Goal: Information Seeking & Learning: Learn about a topic

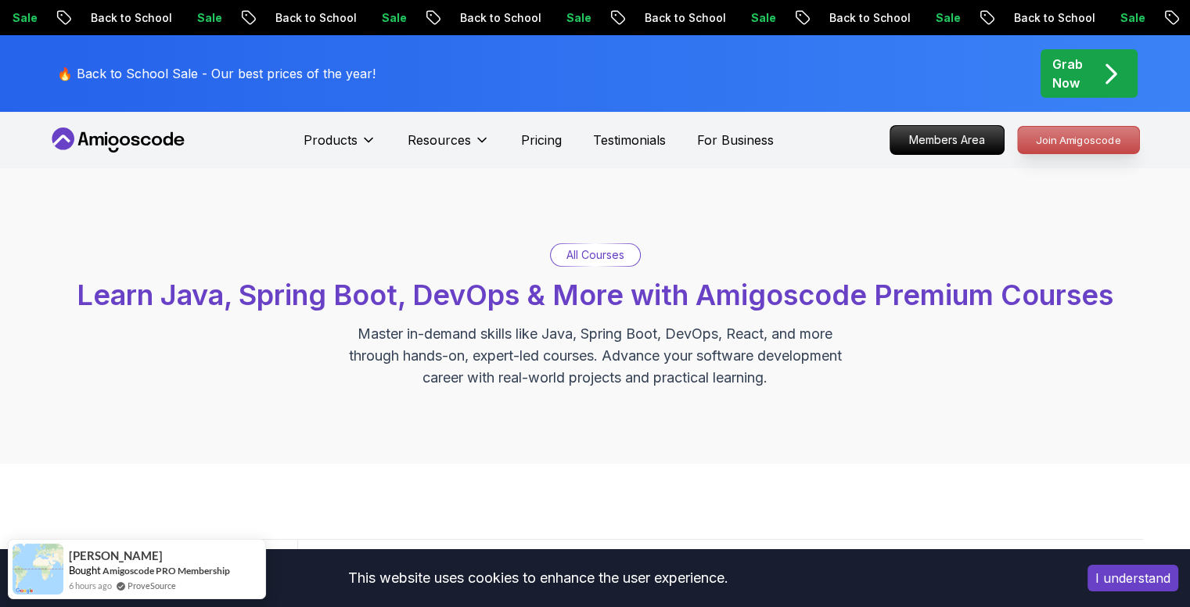
click at [1099, 138] on p "Join Amigoscode" at bounding box center [1078, 140] width 121 height 27
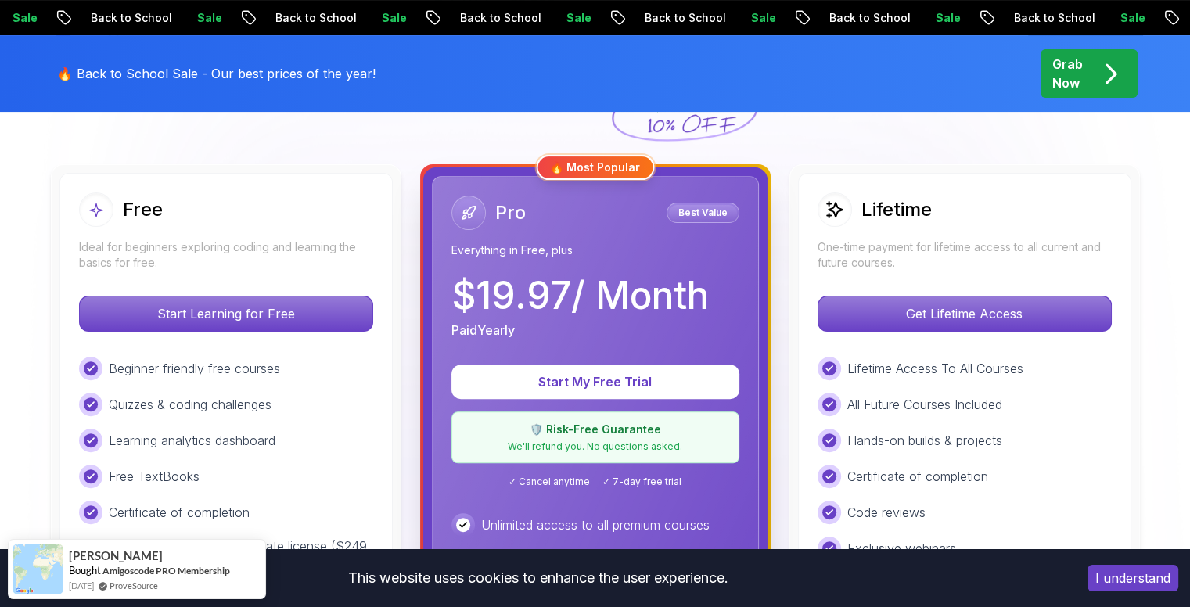
scroll to position [469, 0]
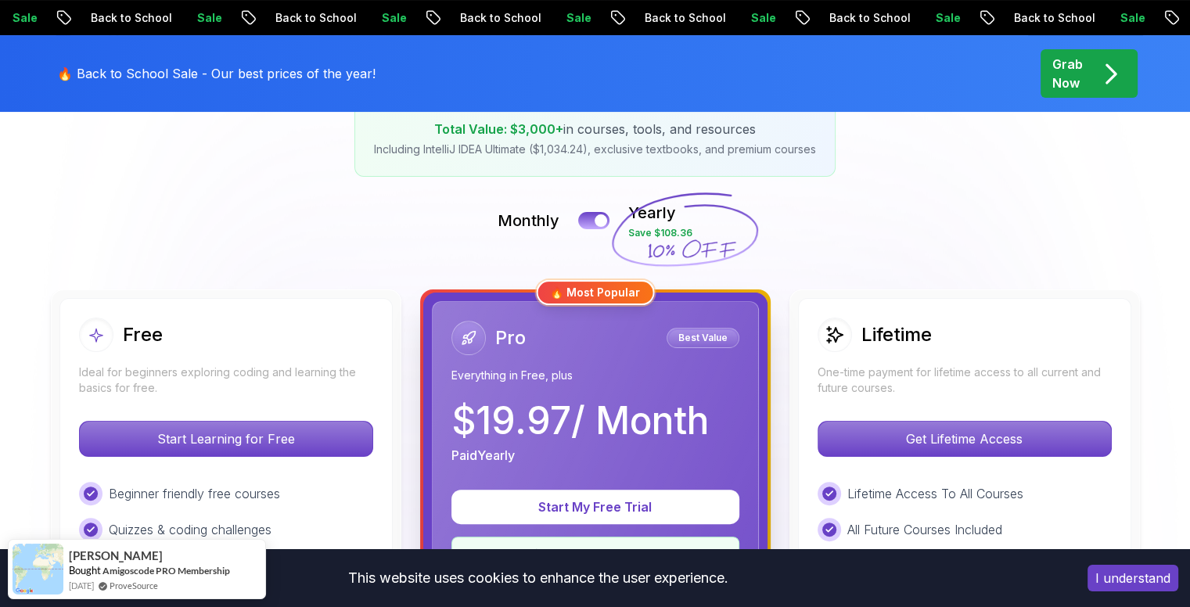
scroll to position [78, 0]
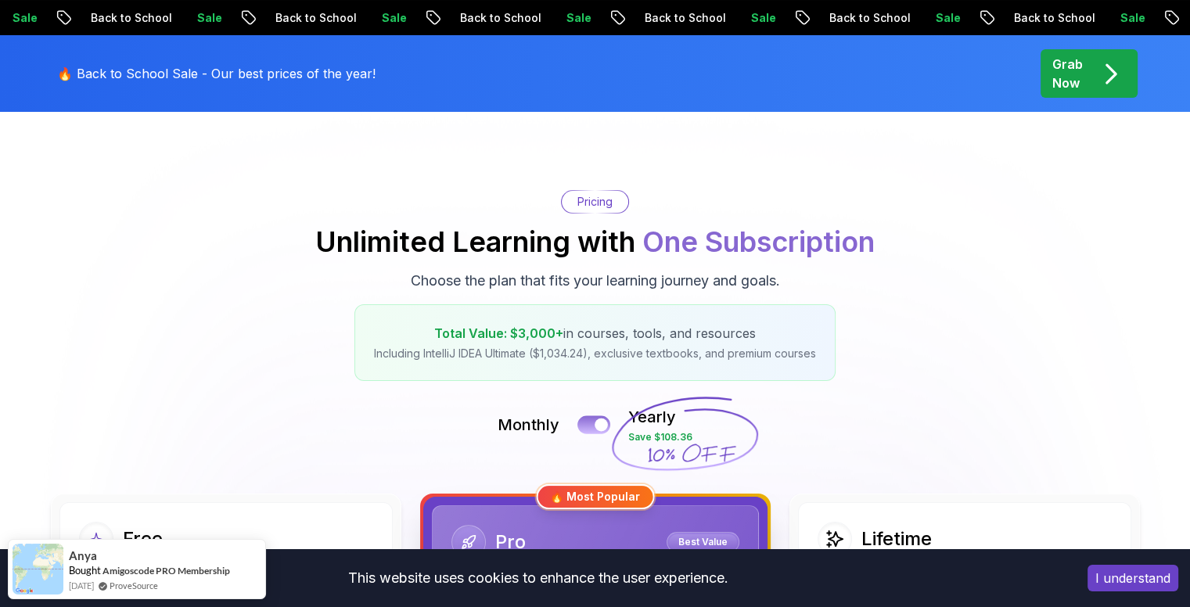
click at [594, 422] on button at bounding box center [593, 424] width 33 height 18
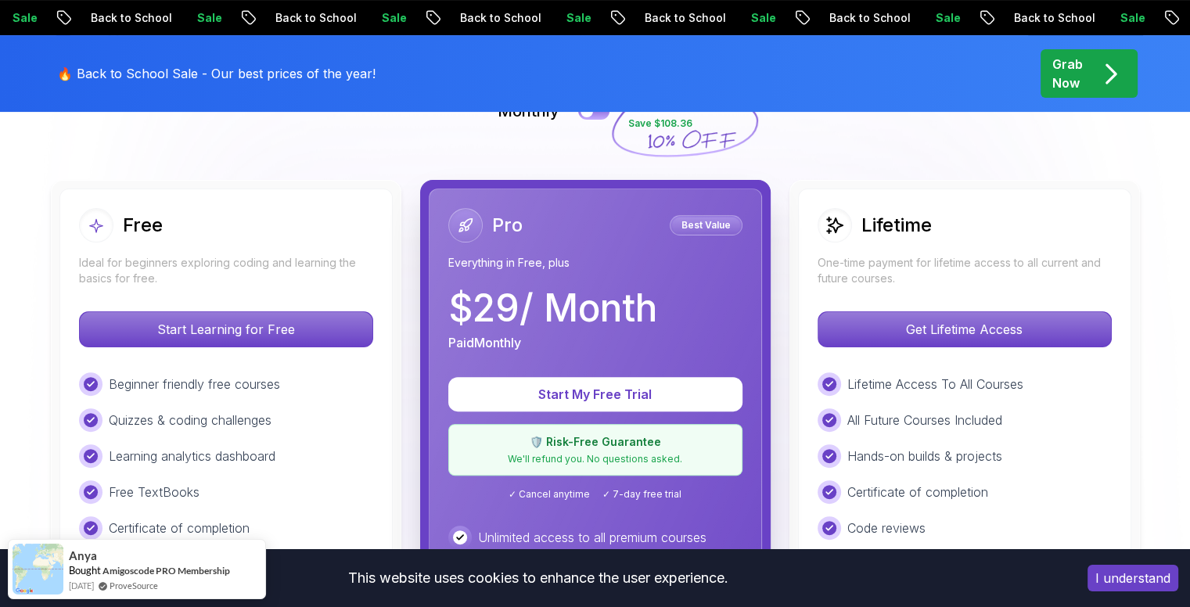
scroll to position [391, 0]
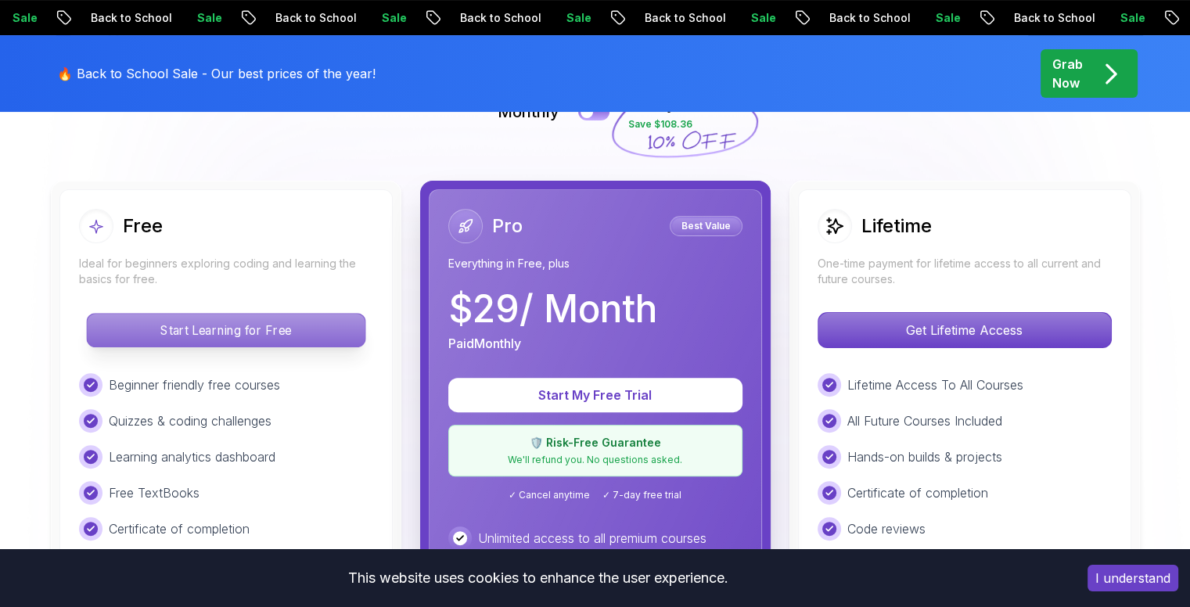
click at [225, 336] on p "Start Learning for Free" at bounding box center [226, 330] width 278 height 33
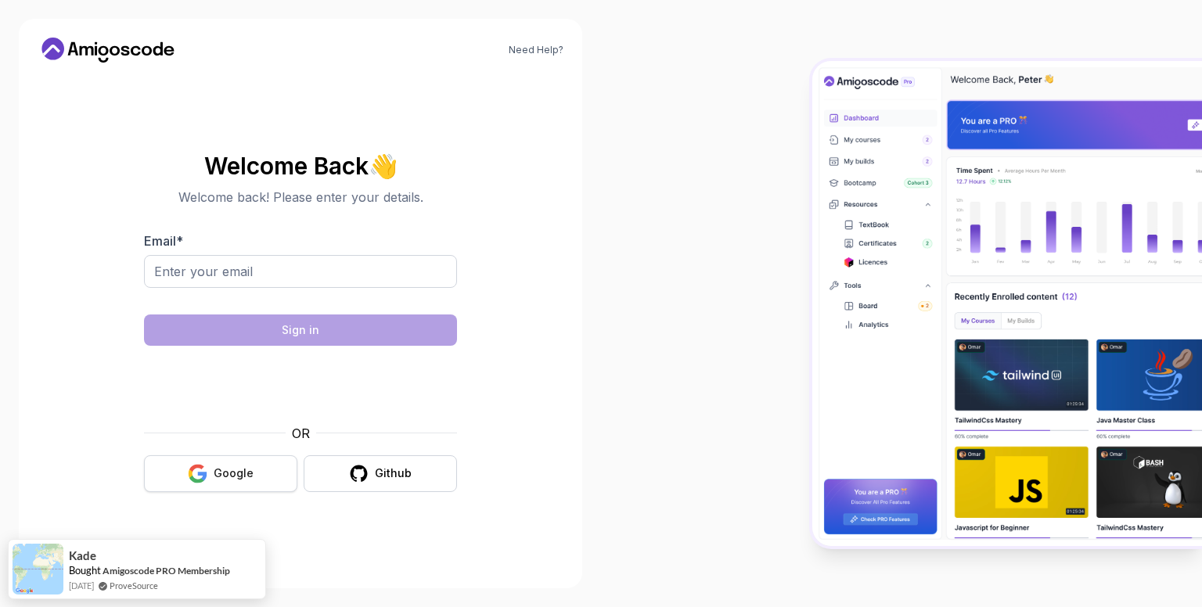
click at [243, 466] on div "Google" at bounding box center [234, 474] width 40 height 16
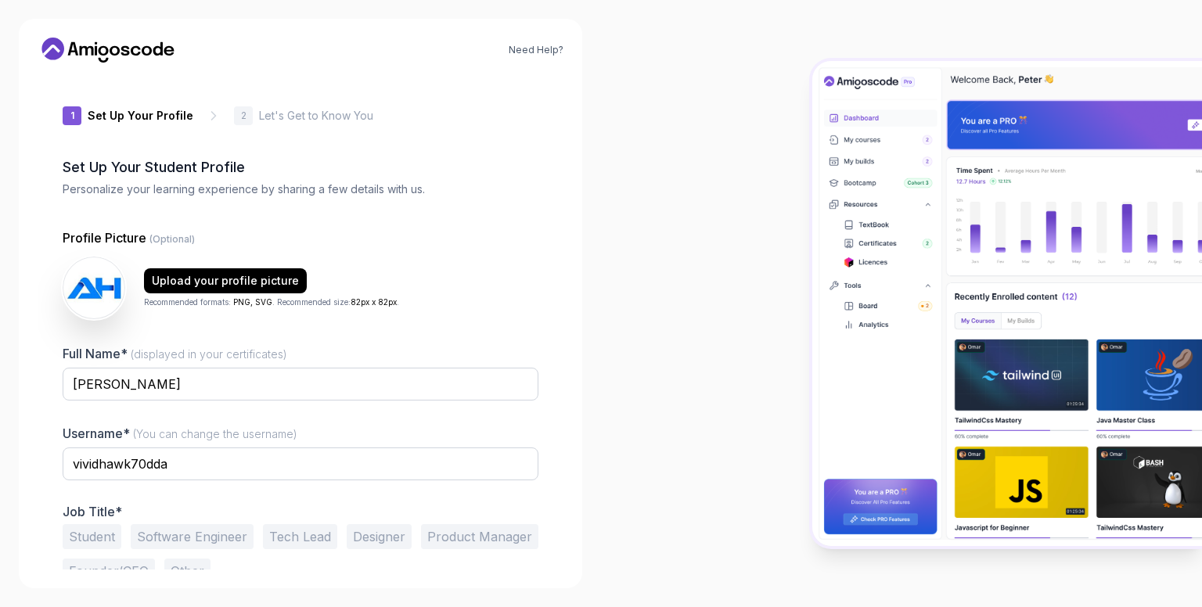
scroll to position [45, 0]
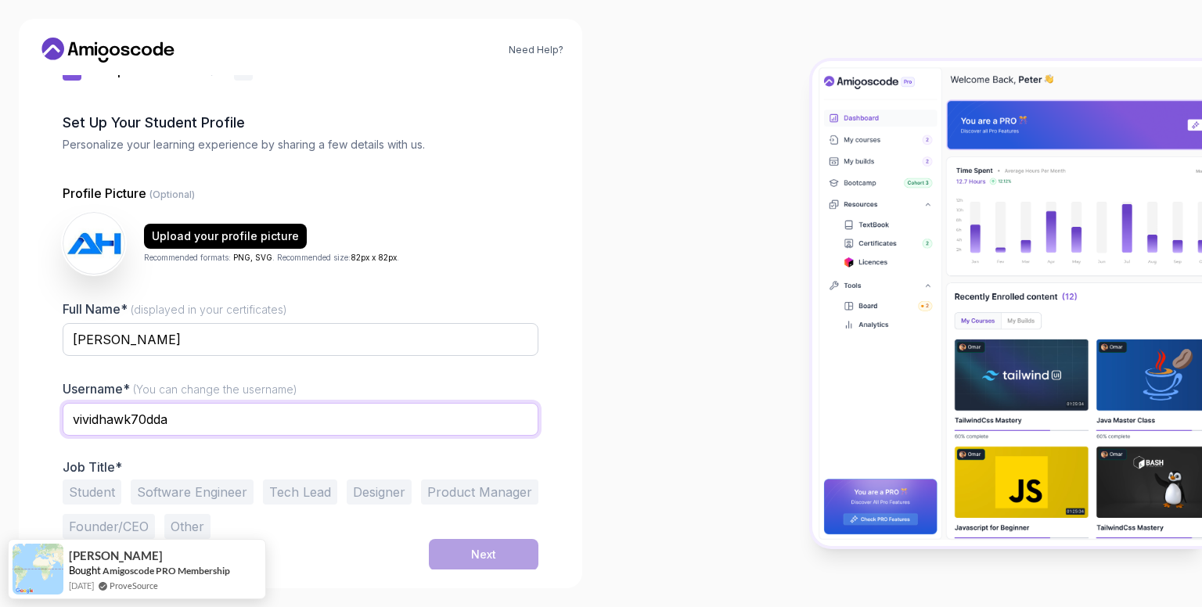
drag, startPoint x: 201, startPoint y: 418, endPoint x: 0, endPoint y: 418, distance: 201.1
click at [0, 418] on div "Need Help? 1 Set Up Your Profile 1 Set Up Your Profile 2 Let's Get to Know You …" at bounding box center [300, 303] width 601 height 607
type input "asepher"
click at [188, 498] on button "Software Engineer" at bounding box center [192, 492] width 123 height 25
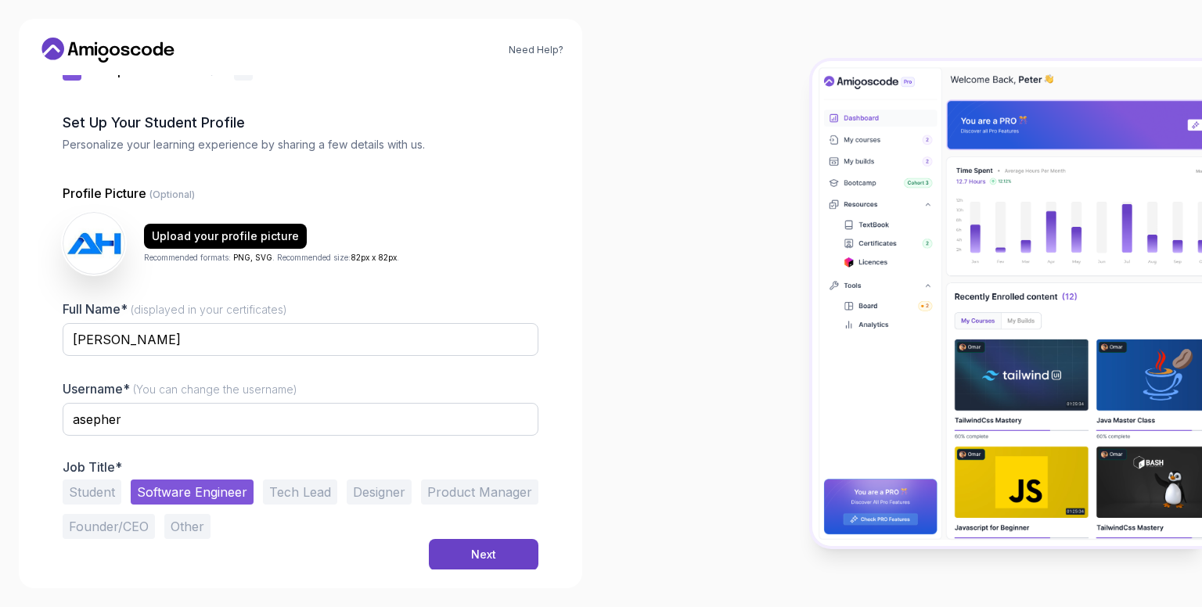
click at [75, 494] on button "Student" at bounding box center [92, 492] width 59 height 25
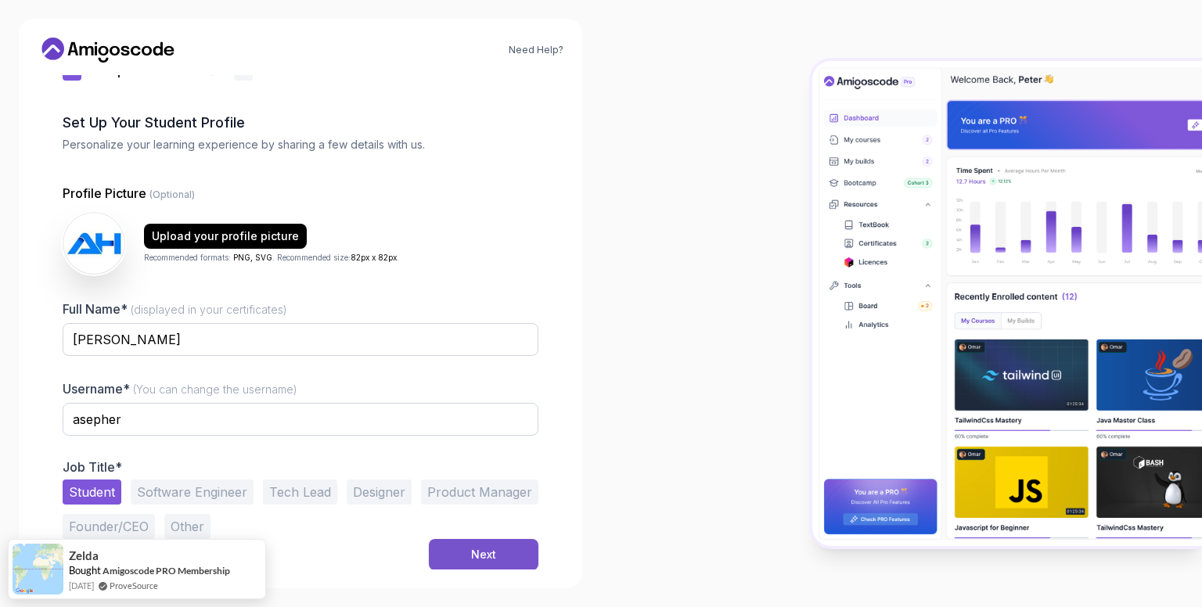
click at [444, 559] on button "Next" at bounding box center [484, 554] width 110 height 31
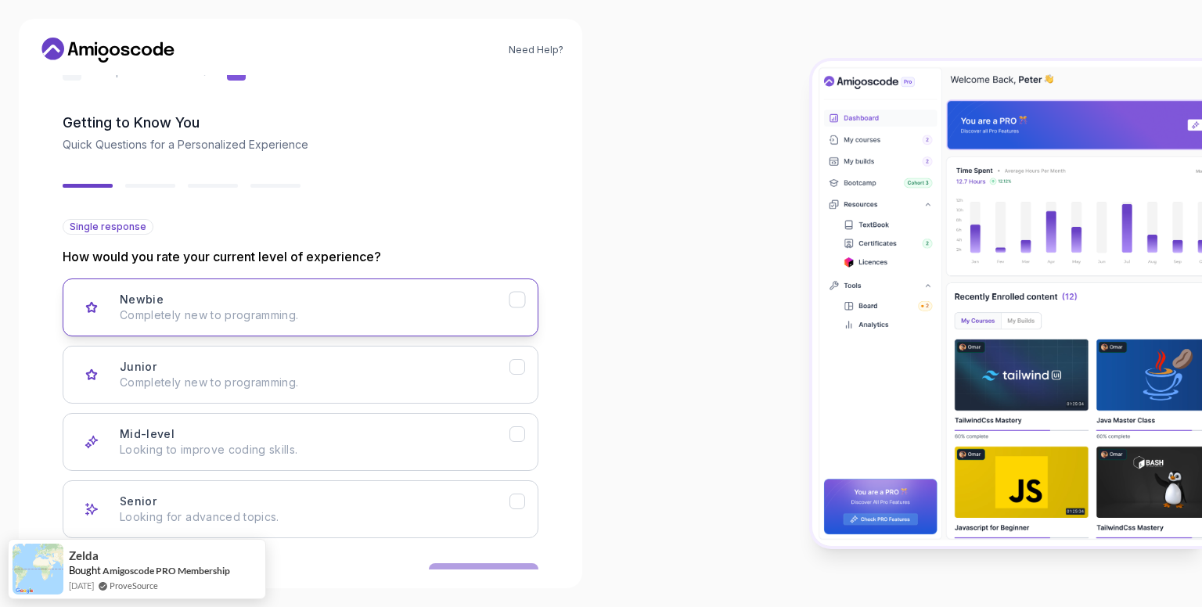
click at [208, 318] on p "Completely new to programming." at bounding box center [315, 315] width 390 height 16
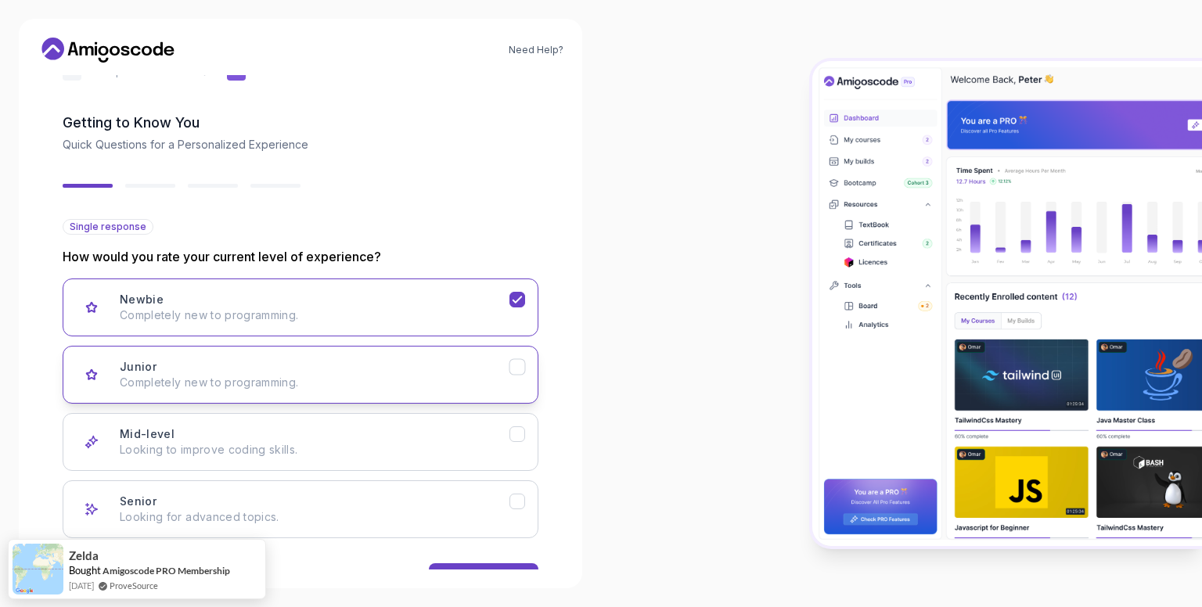
click at [313, 372] on div "Junior Completely new to programming." at bounding box center [315, 374] width 390 height 31
click at [305, 312] on p "Completely new to programming." at bounding box center [315, 315] width 390 height 16
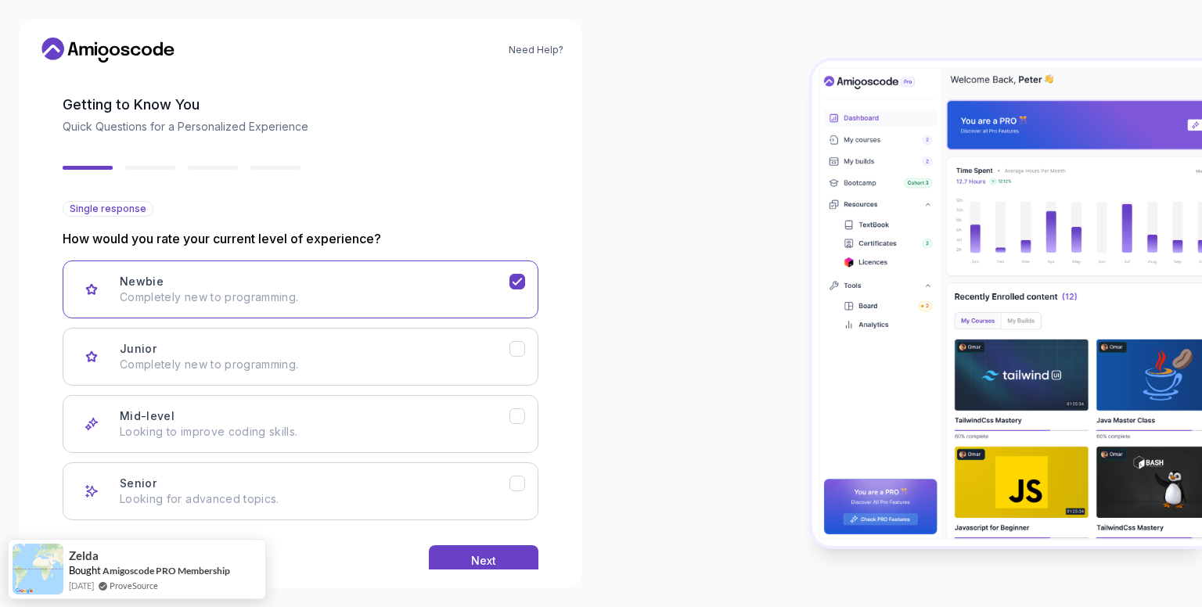
scroll to position [93, 0]
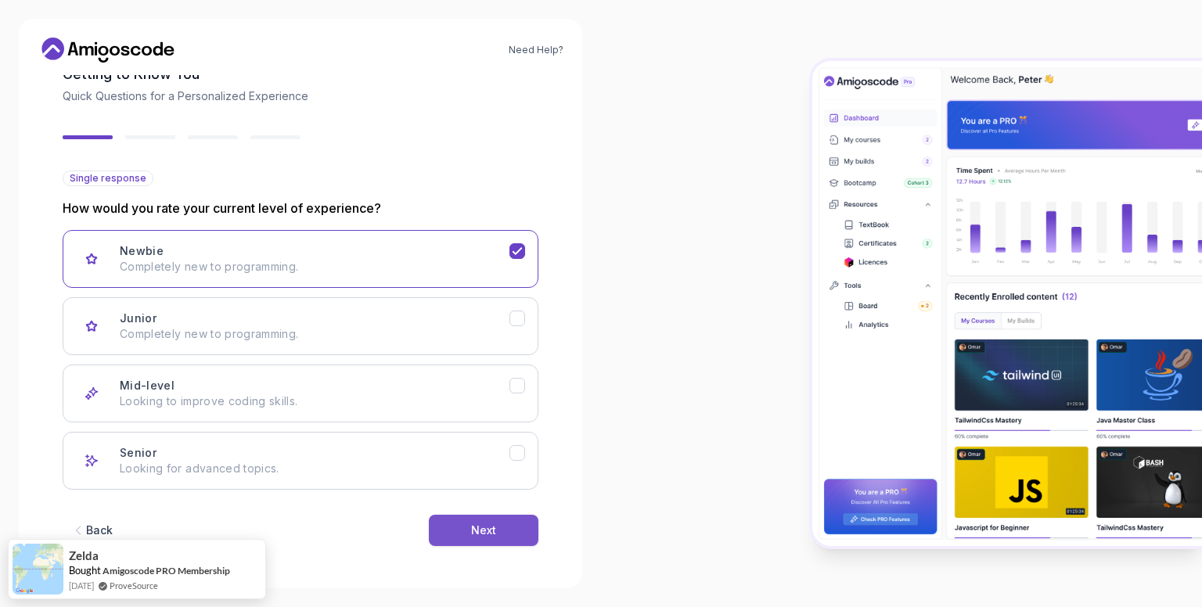
click at [476, 536] on div "Next" at bounding box center [483, 531] width 25 height 16
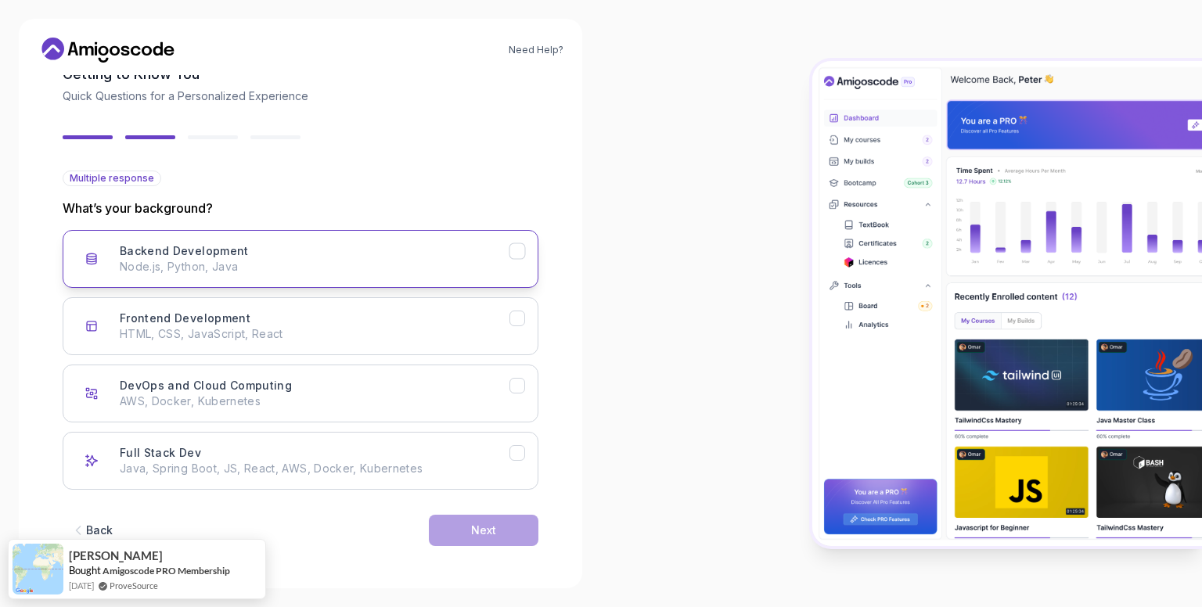
click at [415, 284] on button "Backend Development Node.js, Python, Java" at bounding box center [301, 259] width 476 height 58
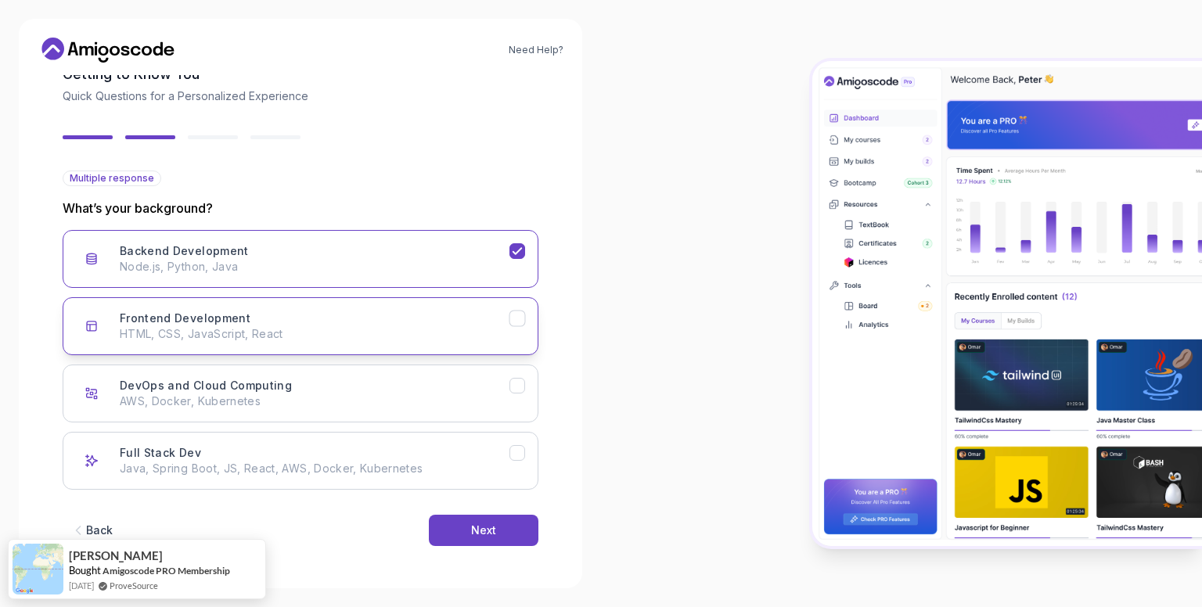
click at [422, 326] on p "HTML, CSS, JavaScript, React" at bounding box center [315, 334] width 390 height 16
click at [480, 436] on button "Full Stack Dev Java, Spring Boot, JS, React, AWS, Docker, Kubernetes" at bounding box center [301, 461] width 476 height 58
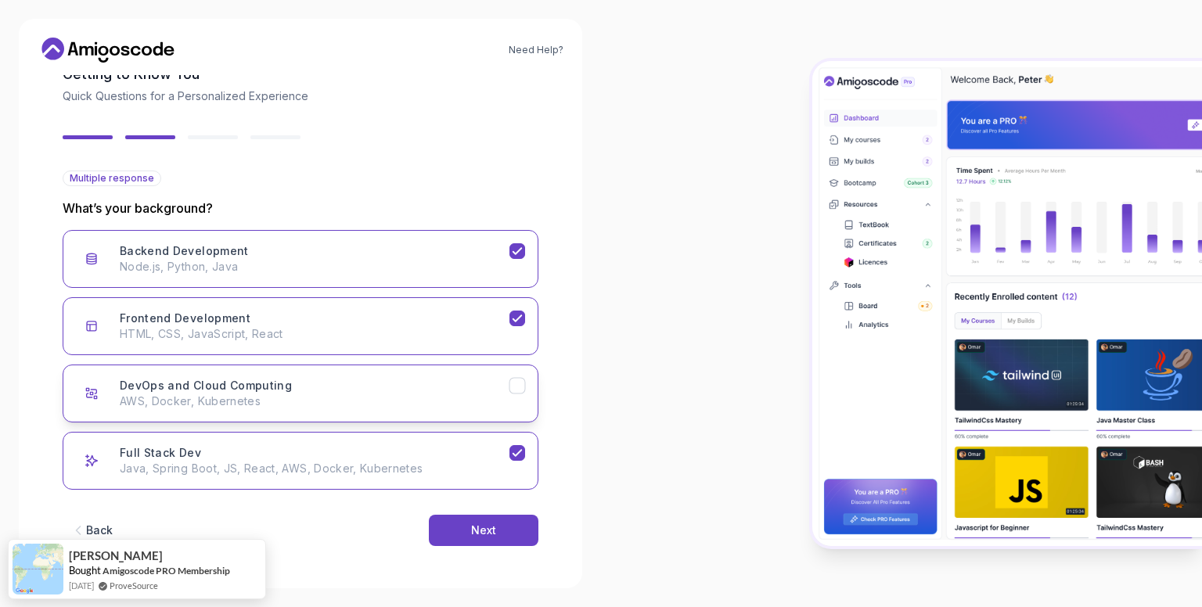
click at [444, 385] on div "DevOps and Cloud Computing AWS, Docker, Kubernetes" at bounding box center [315, 393] width 390 height 31
click at [463, 526] on button "Next" at bounding box center [484, 530] width 110 height 31
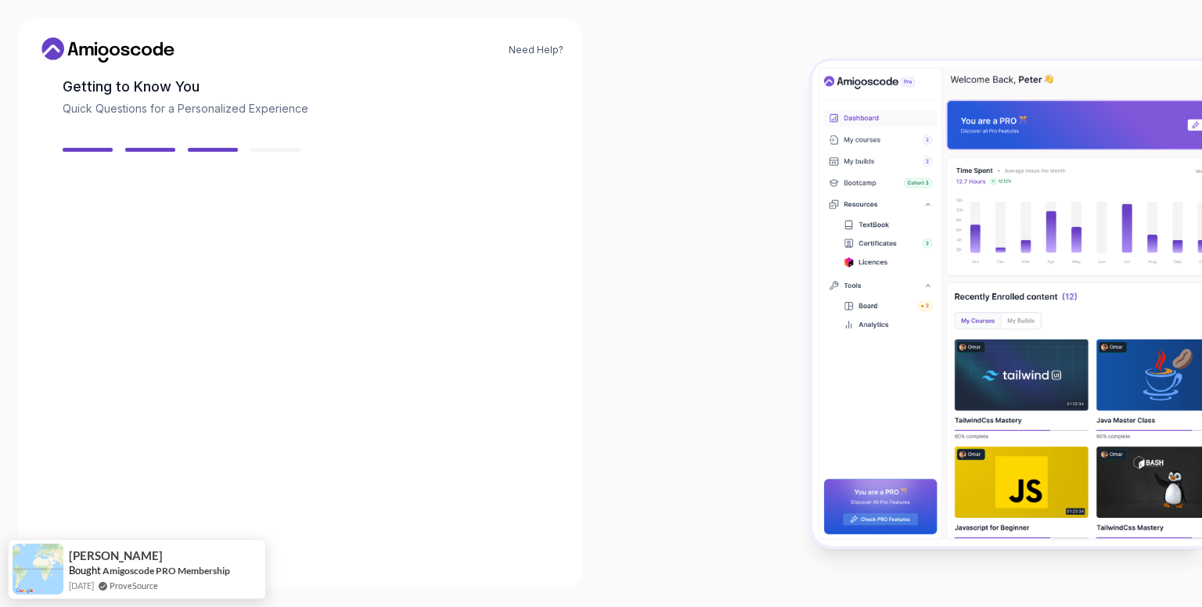
scroll to position [75, 0]
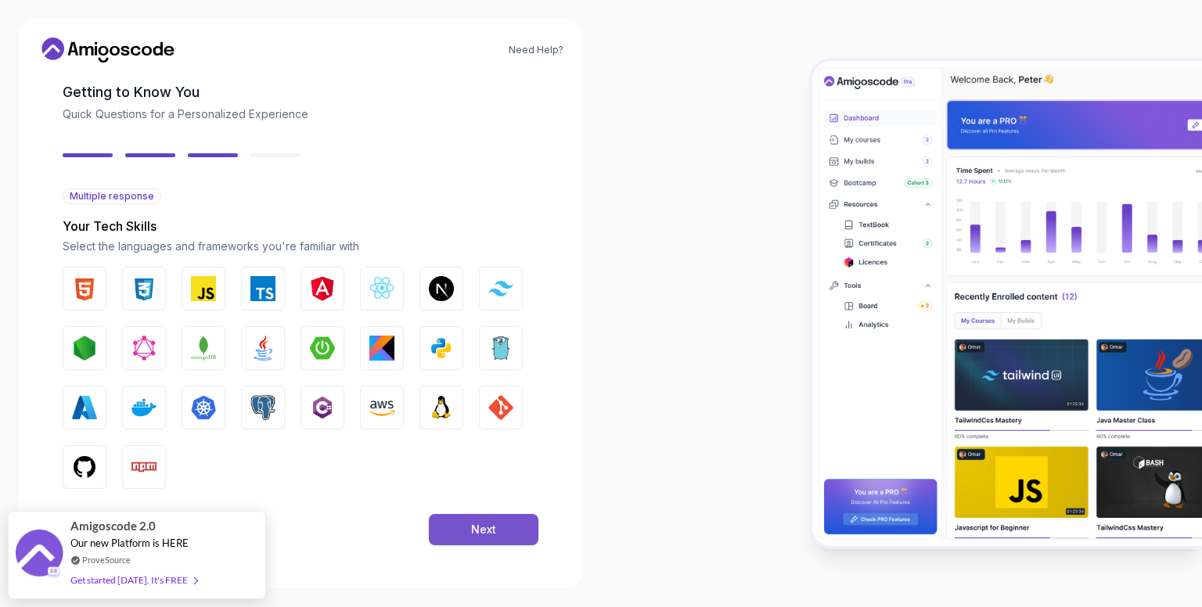
click at [508, 542] on button "Next" at bounding box center [484, 529] width 110 height 31
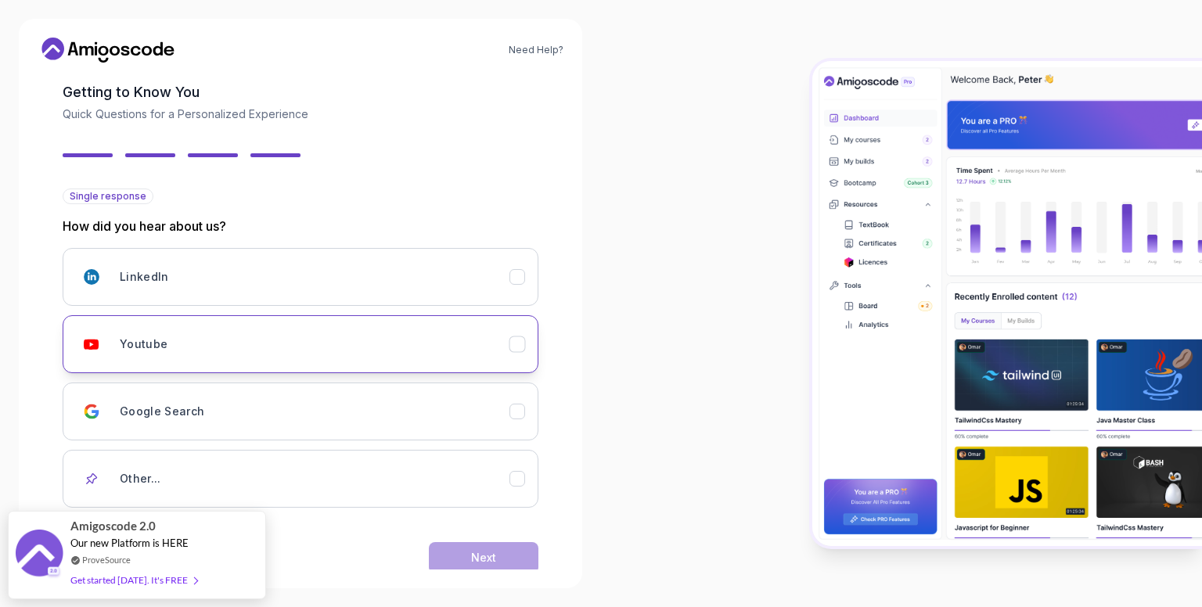
click at [394, 333] on div "Youtube" at bounding box center [315, 344] width 390 height 31
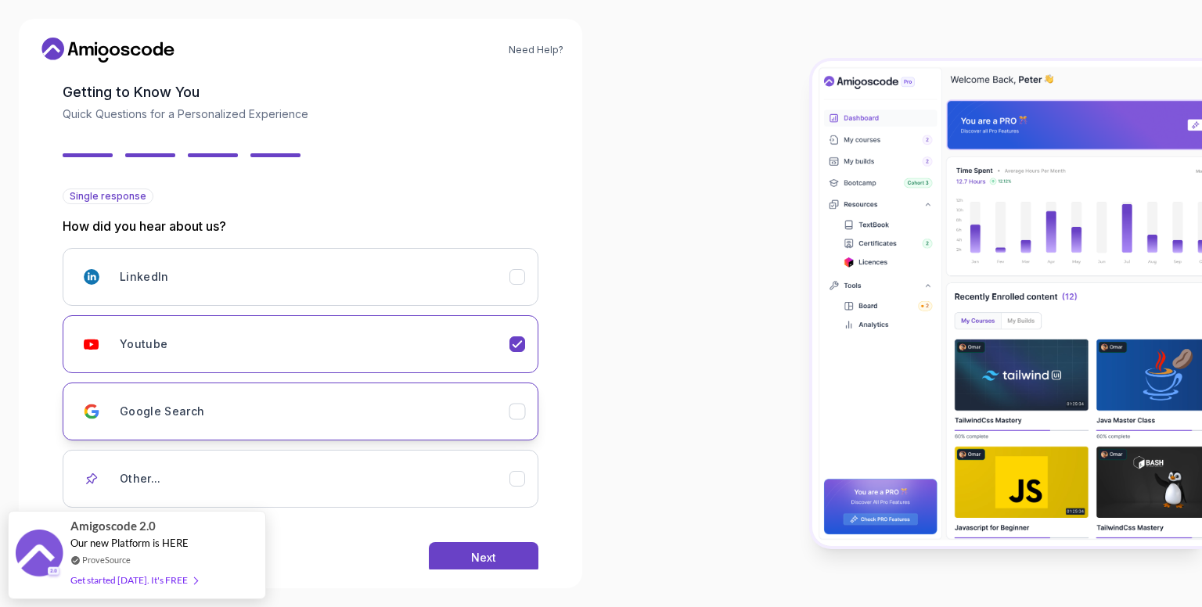
click at [410, 392] on button "Google Search" at bounding box center [301, 412] width 476 height 58
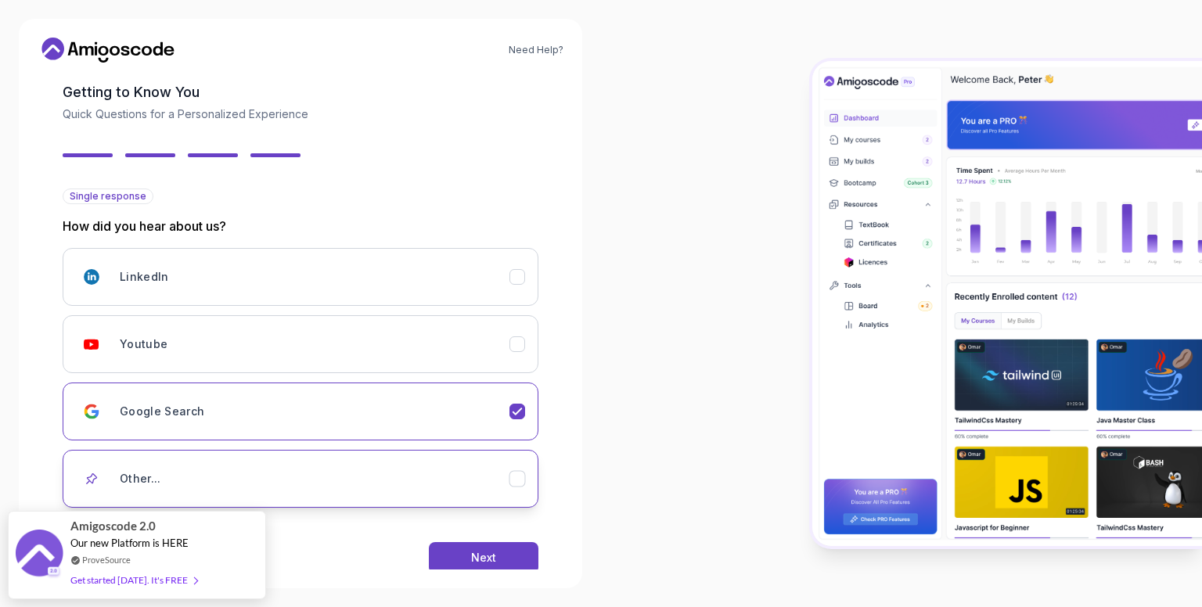
scroll to position [102, 0]
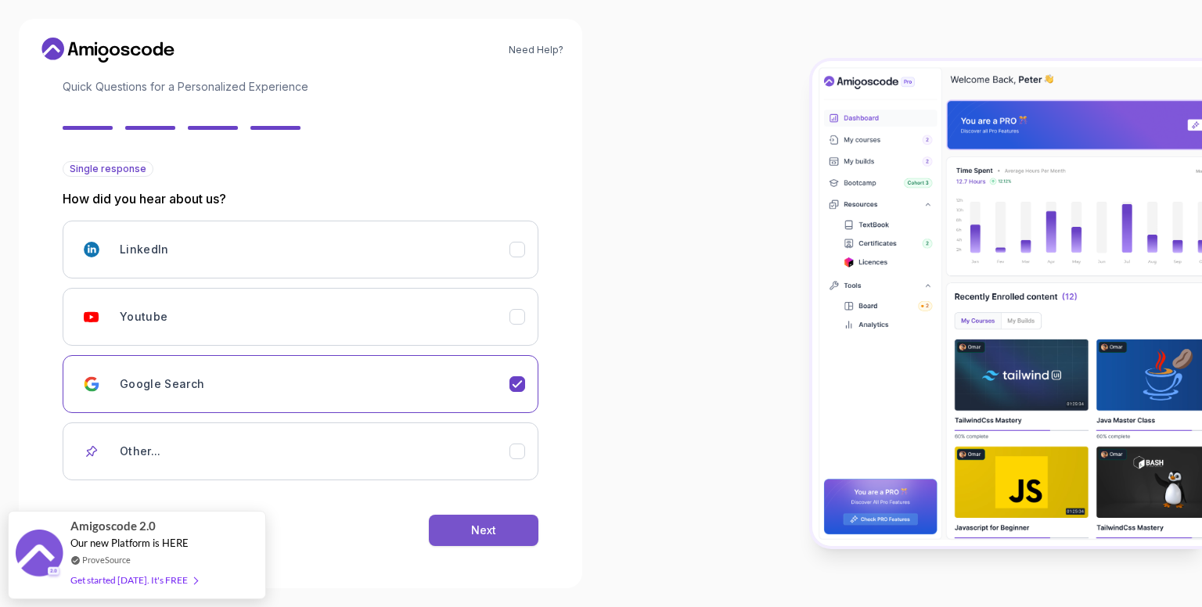
click at [523, 533] on button "Next" at bounding box center [484, 530] width 110 height 31
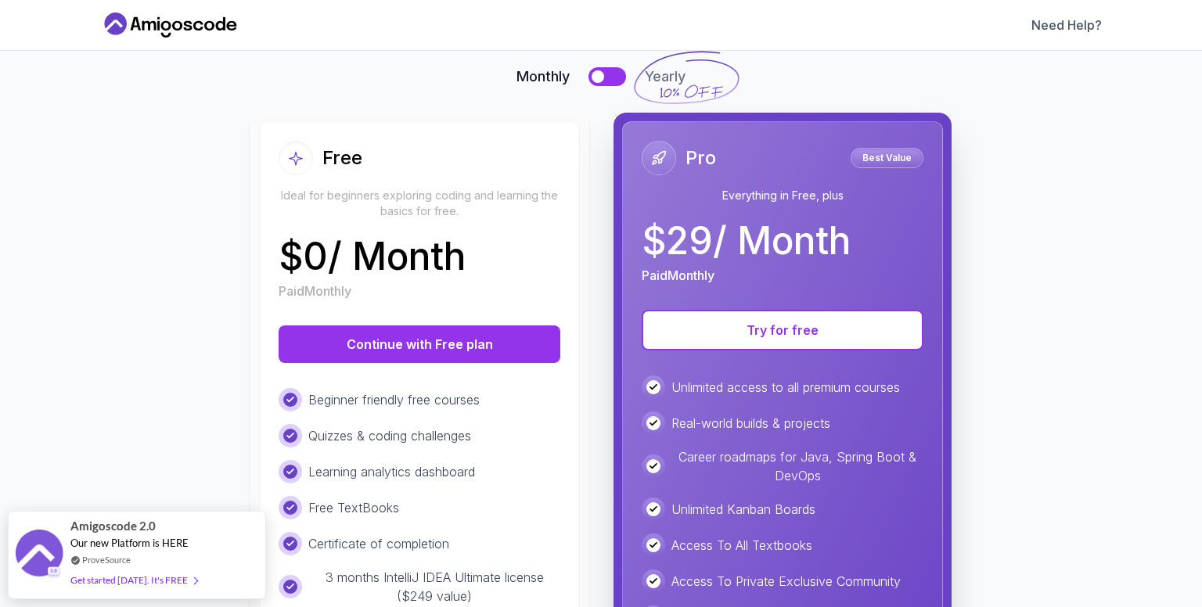
scroll to position [81, 0]
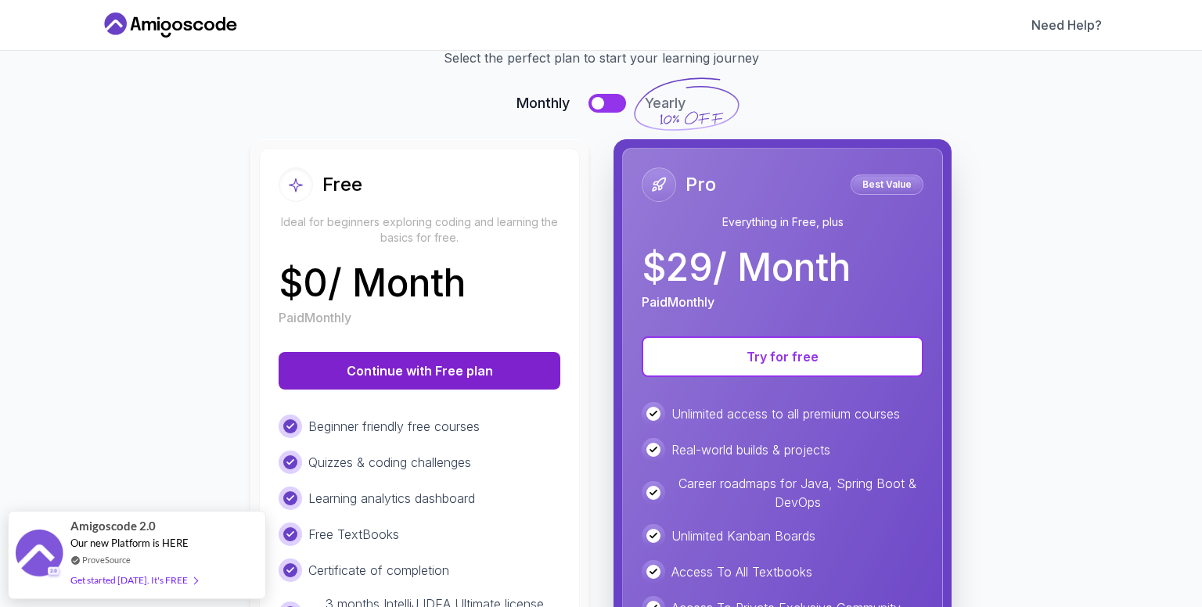
click at [426, 367] on button "Continue with Free plan" at bounding box center [420, 371] width 282 height 38
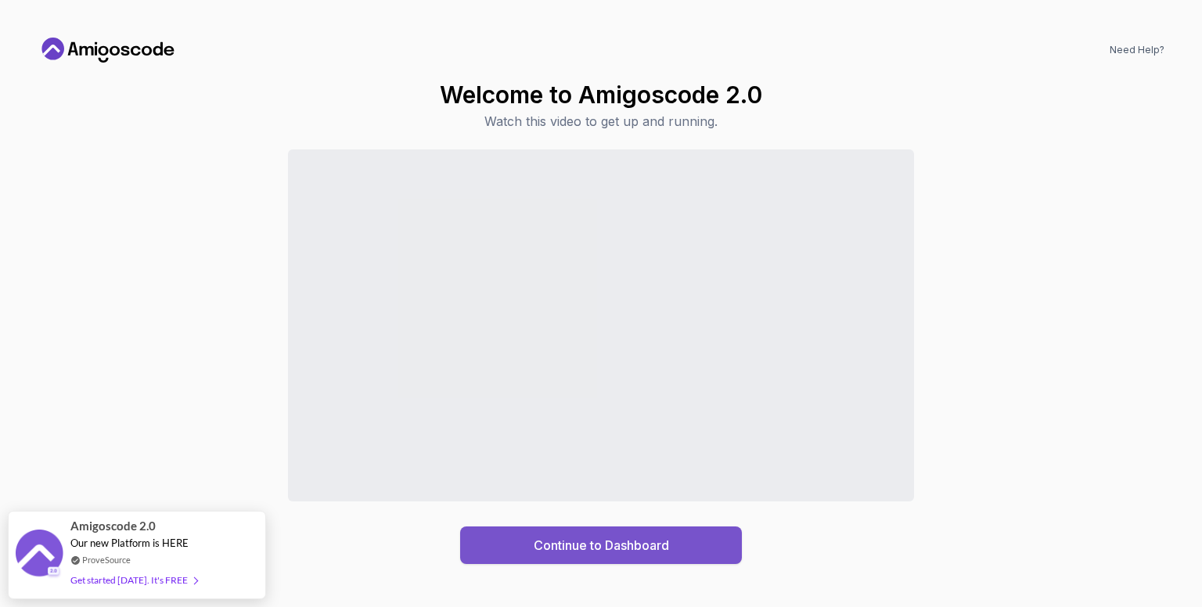
click at [620, 547] on div "Continue to Dashboard" at bounding box center [601, 545] width 135 height 19
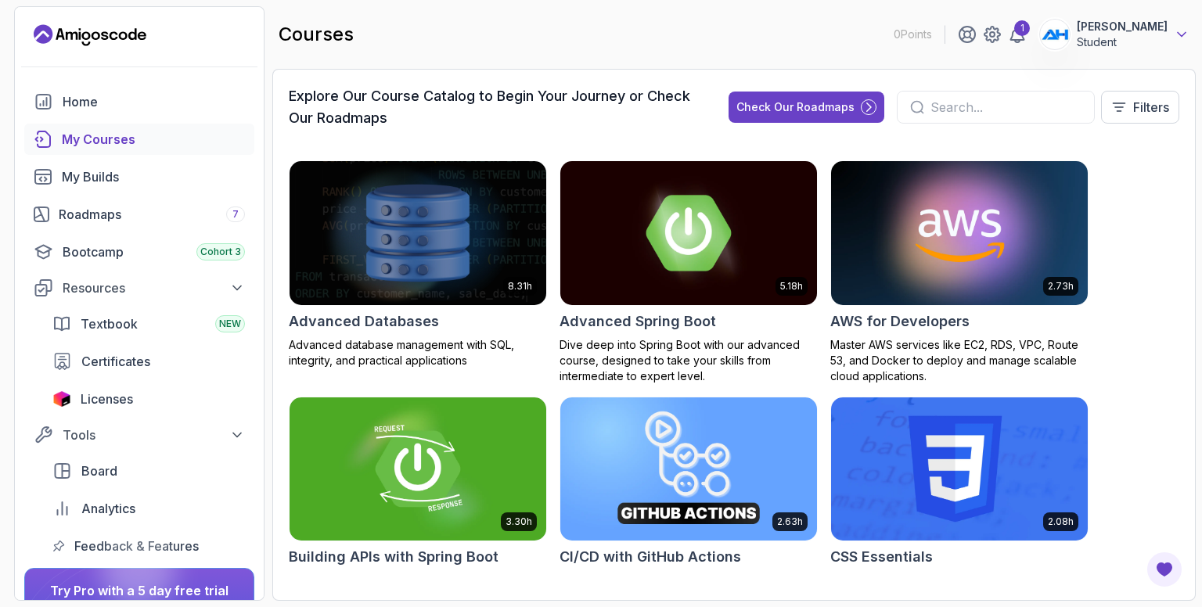
click at [1174, 35] on icon at bounding box center [1182, 35] width 16 height 16
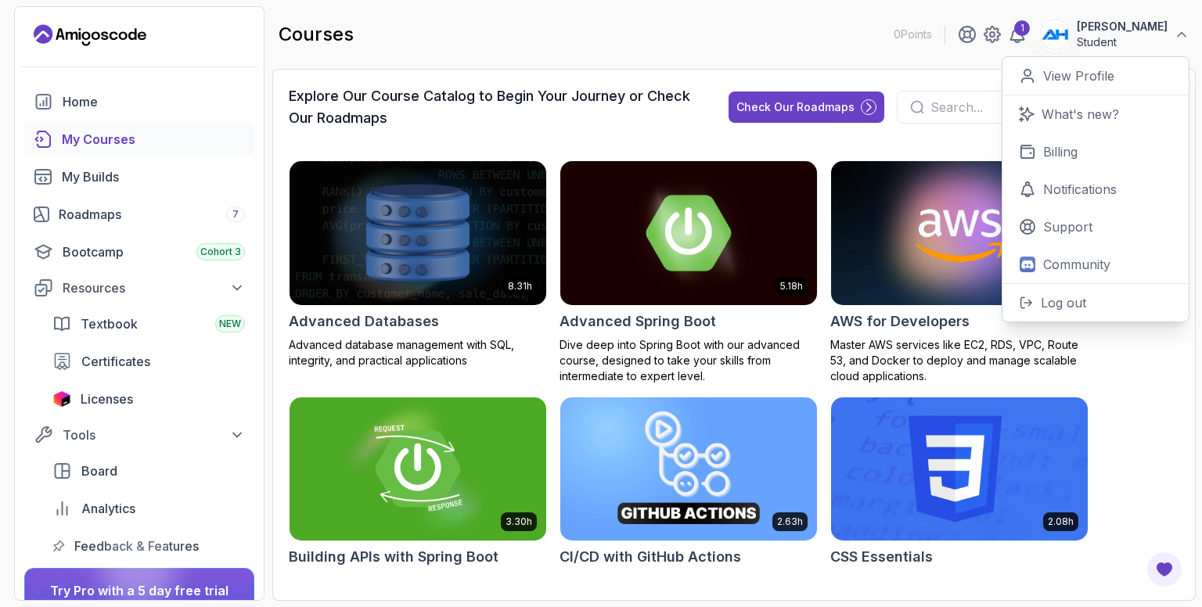
click at [714, 36] on div "courses 0 Points 1 Asep Hermawan Student 0 Points View Profile What's new? Bill…" at bounding box center [733, 34] width 923 height 56
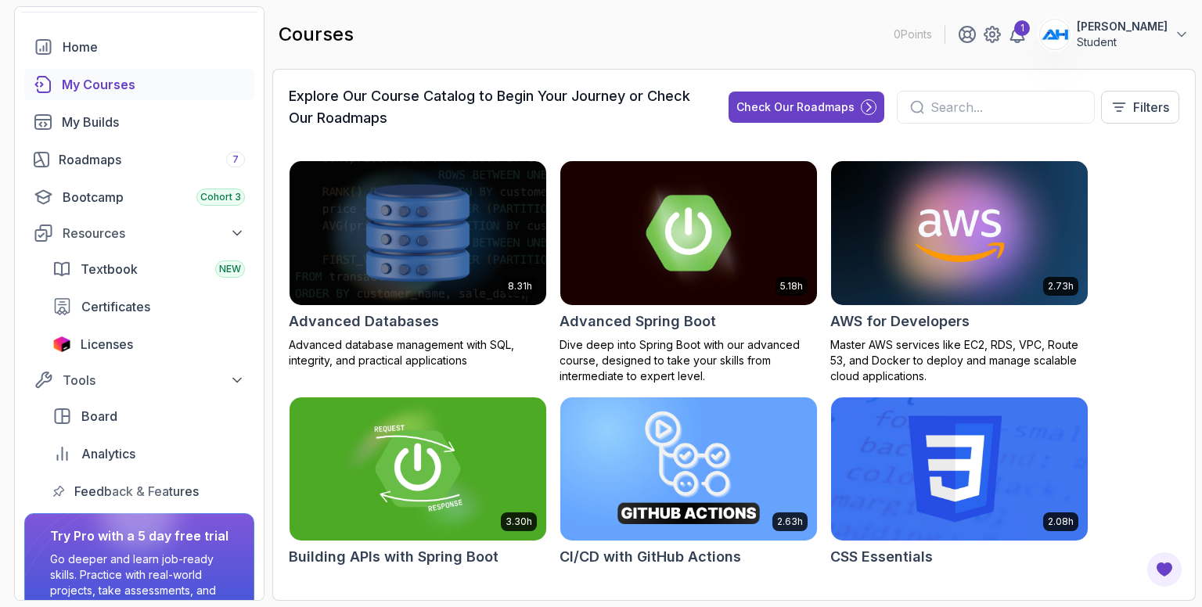
scroll to position [138, 0]
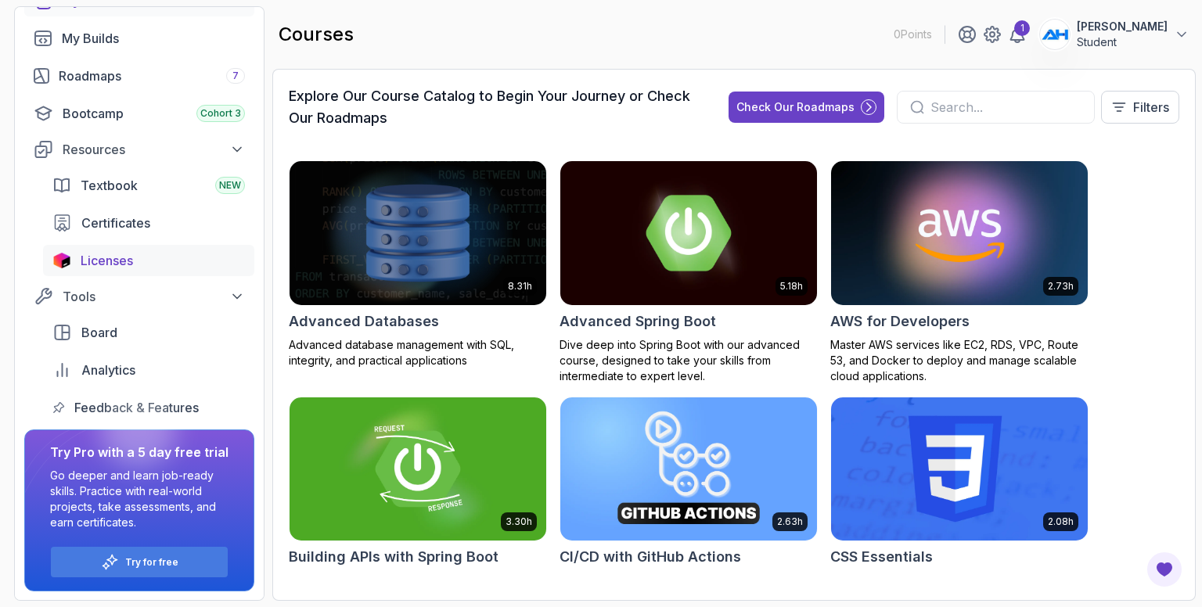
click at [142, 257] on div "Licenses" at bounding box center [163, 260] width 164 height 19
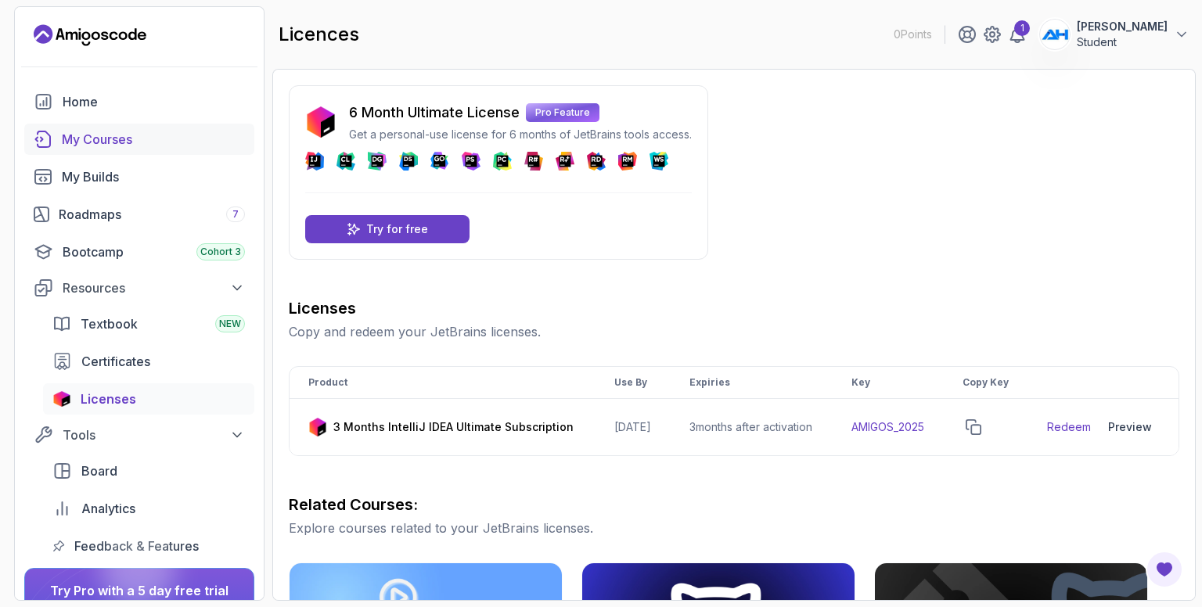
click at [119, 144] on div "My Courses" at bounding box center [153, 139] width 183 height 19
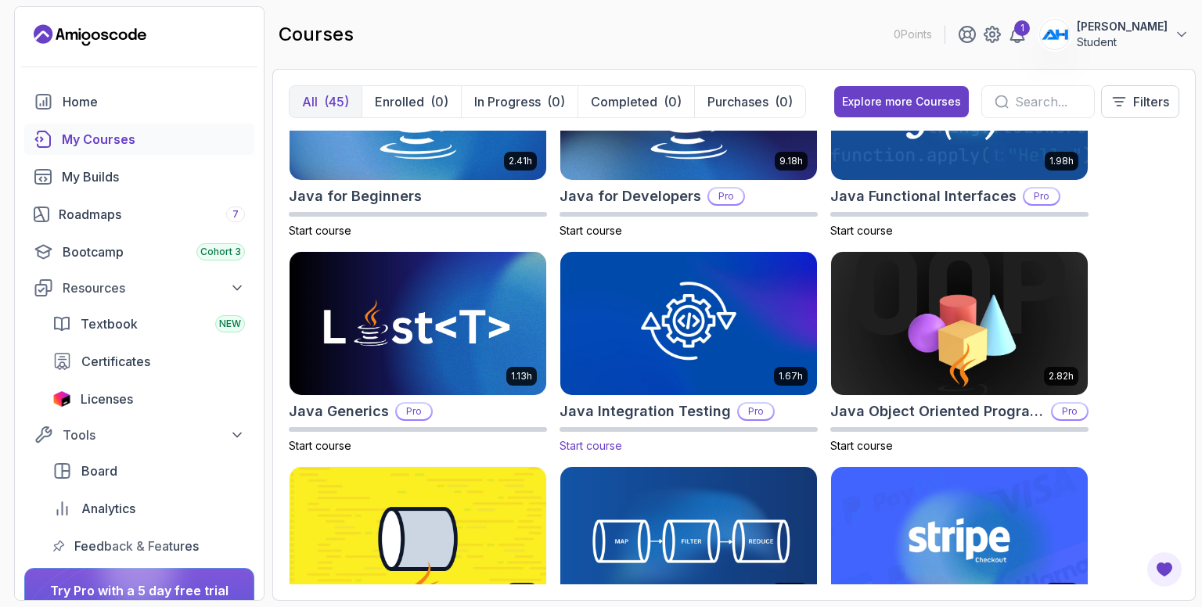
scroll to position [939, 0]
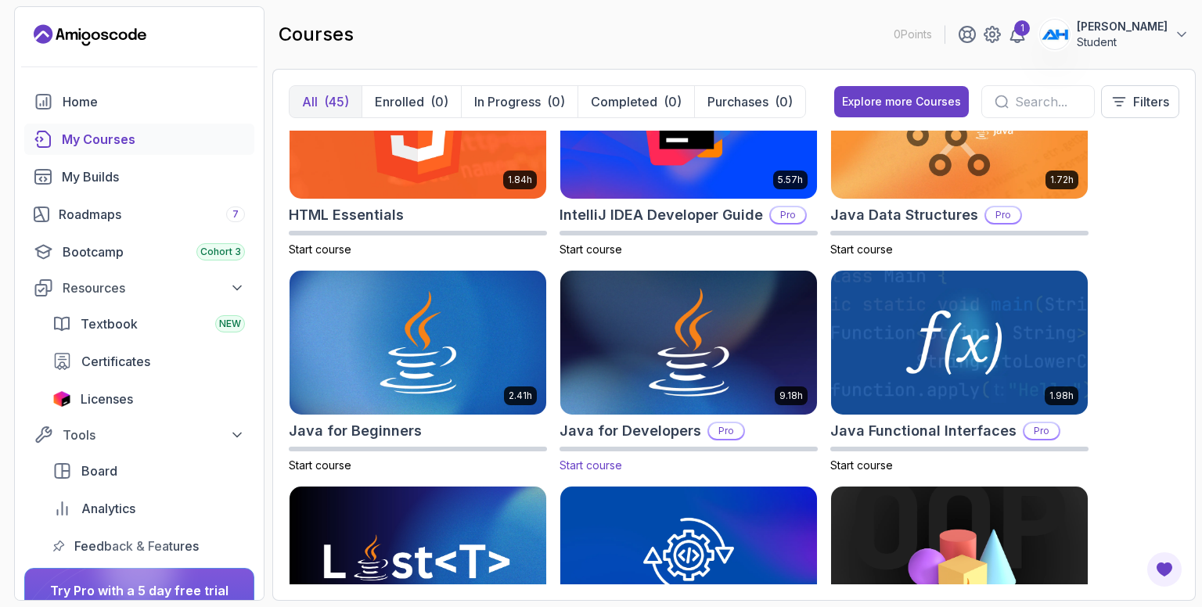
click at [652, 423] on h2 "Java for Developers" at bounding box center [630, 431] width 142 height 22
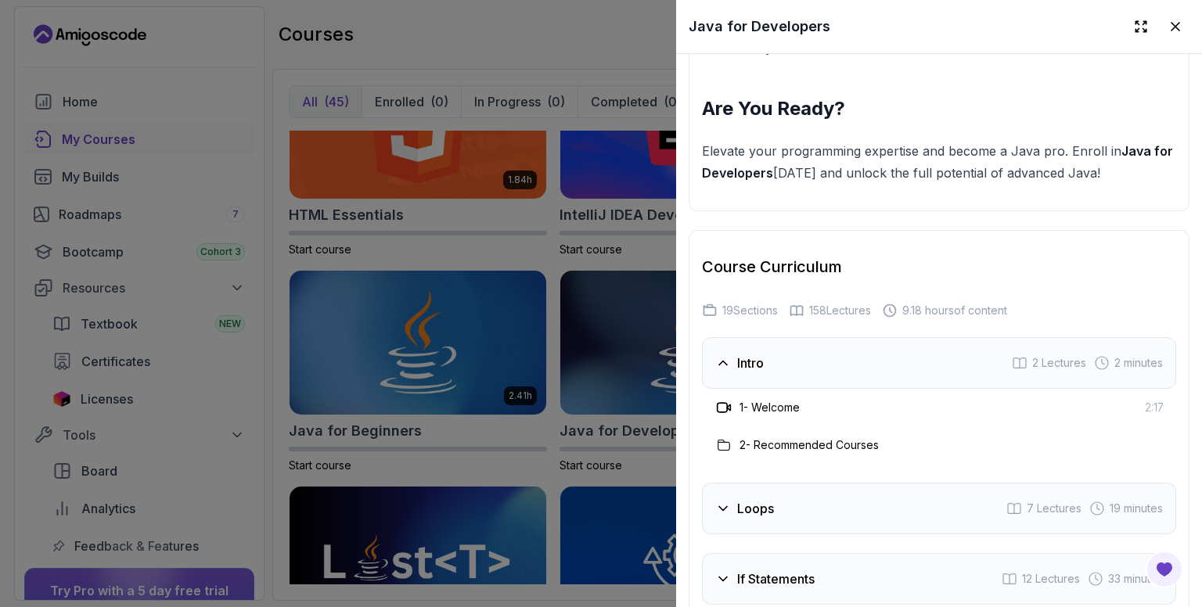
scroll to position [2582, 0]
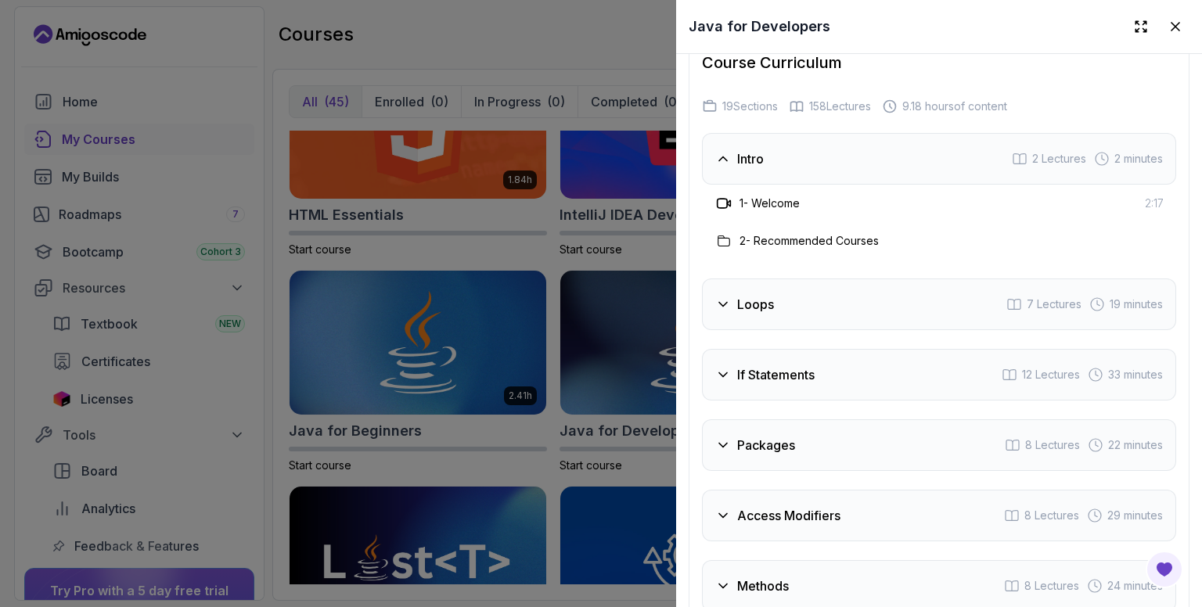
click at [804, 140] on div "Intro 2 Lectures 2 minutes" at bounding box center [939, 159] width 474 height 52
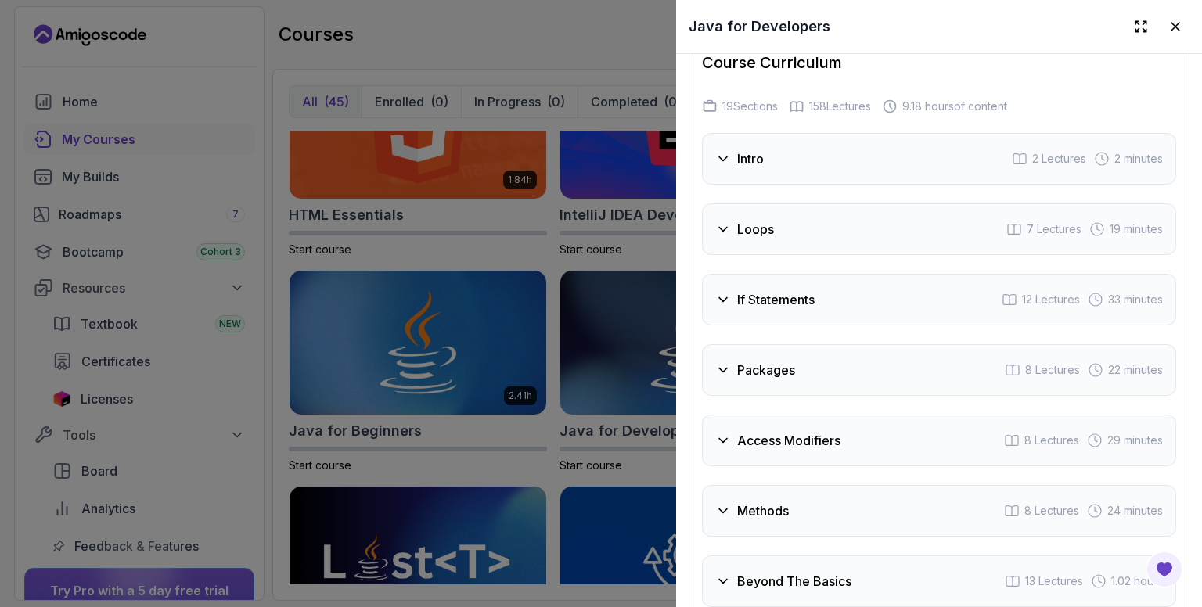
click at [833, 229] on div "Loops 7 Lectures 19 minutes" at bounding box center [939, 229] width 474 height 52
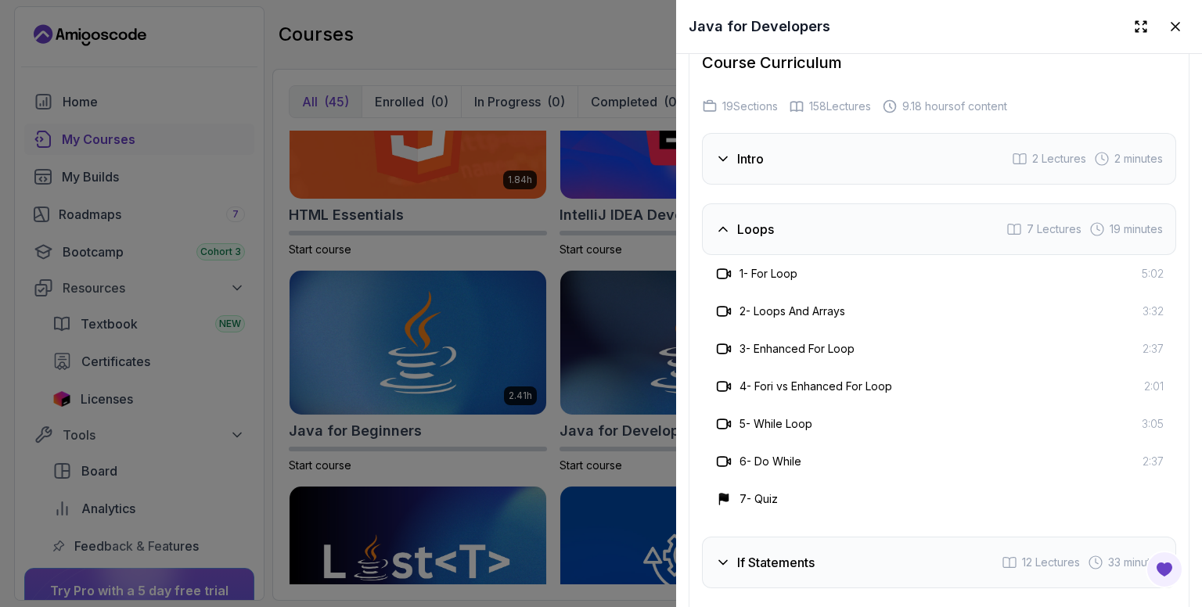
click at [833, 229] on div "Loops 7 Lectures 19 minutes" at bounding box center [939, 229] width 474 height 52
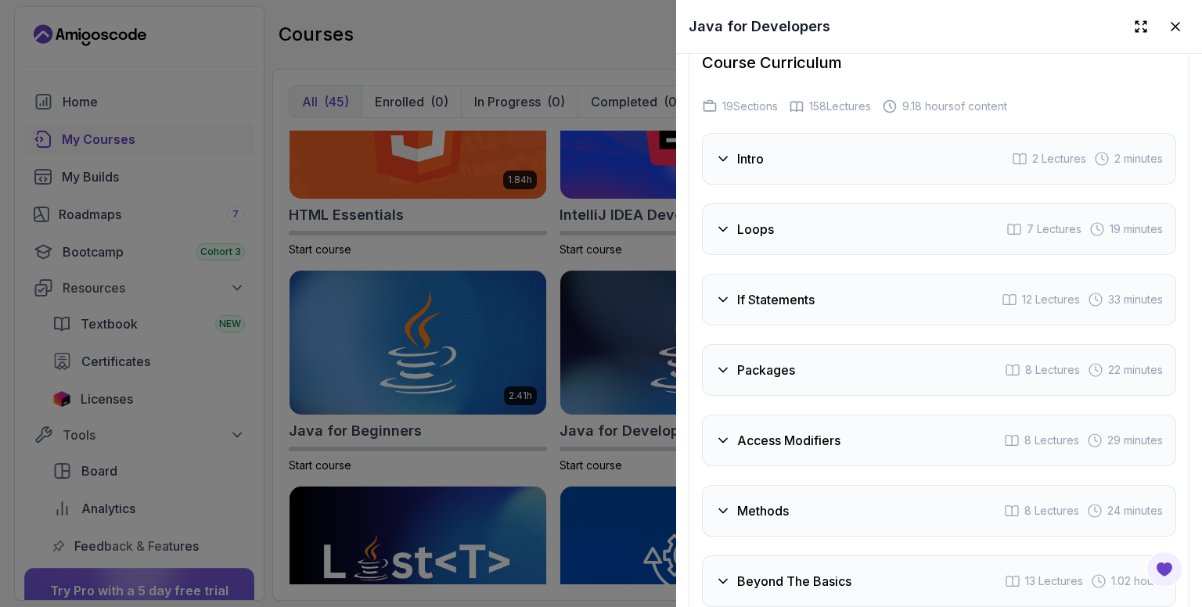
click at [839, 291] on div "If Statements 12 Lectures 33 minutes" at bounding box center [939, 300] width 474 height 52
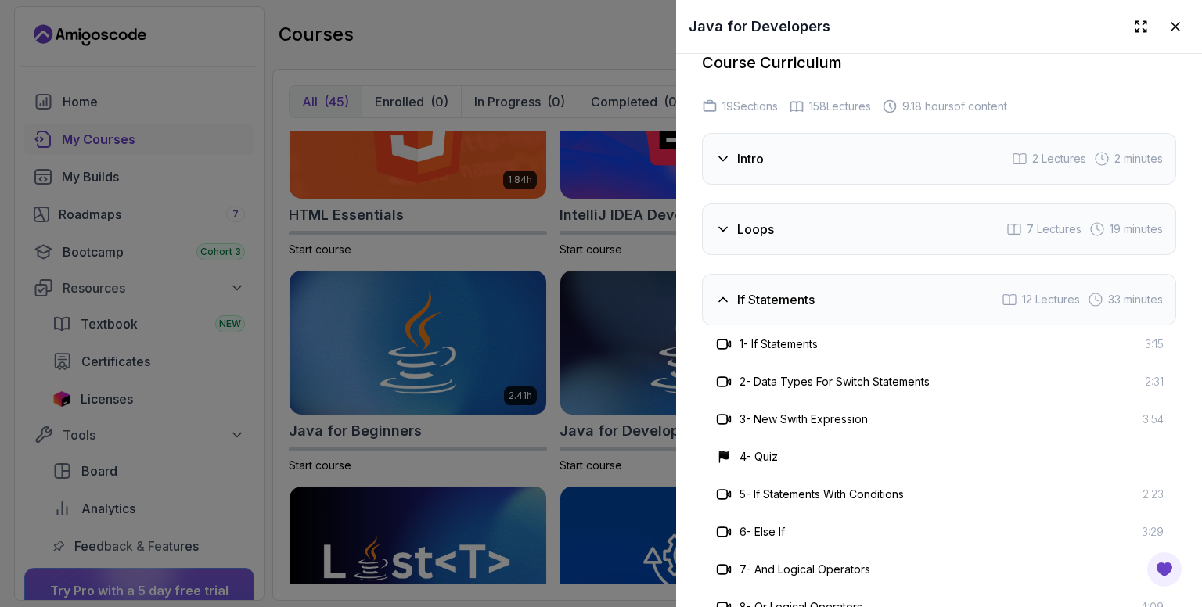
click at [778, 336] on h3 "1 - If Statements" at bounding box center [778, 344] width 78 height 16
click at [844, 286] on div "If Statements 12 Lectures 33 minutes" at bounding box center [939, 300] width 474 height 52
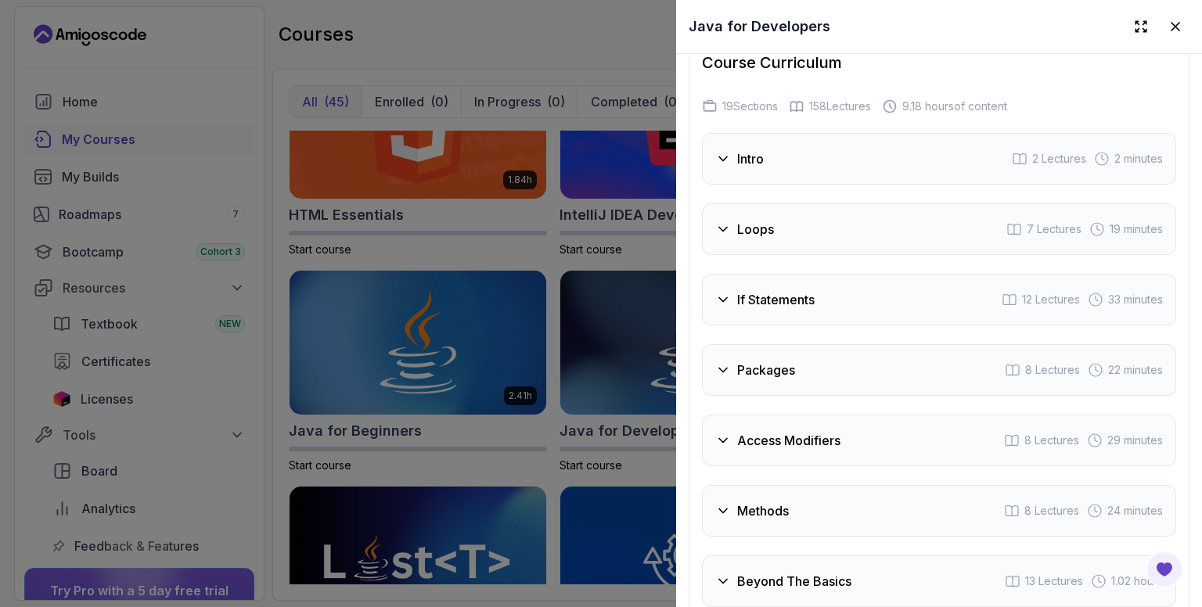
click at [813, 159] on div "Intro 2 Lectures 2 minutes" at bounding box center [939, 159] width 474 height 52
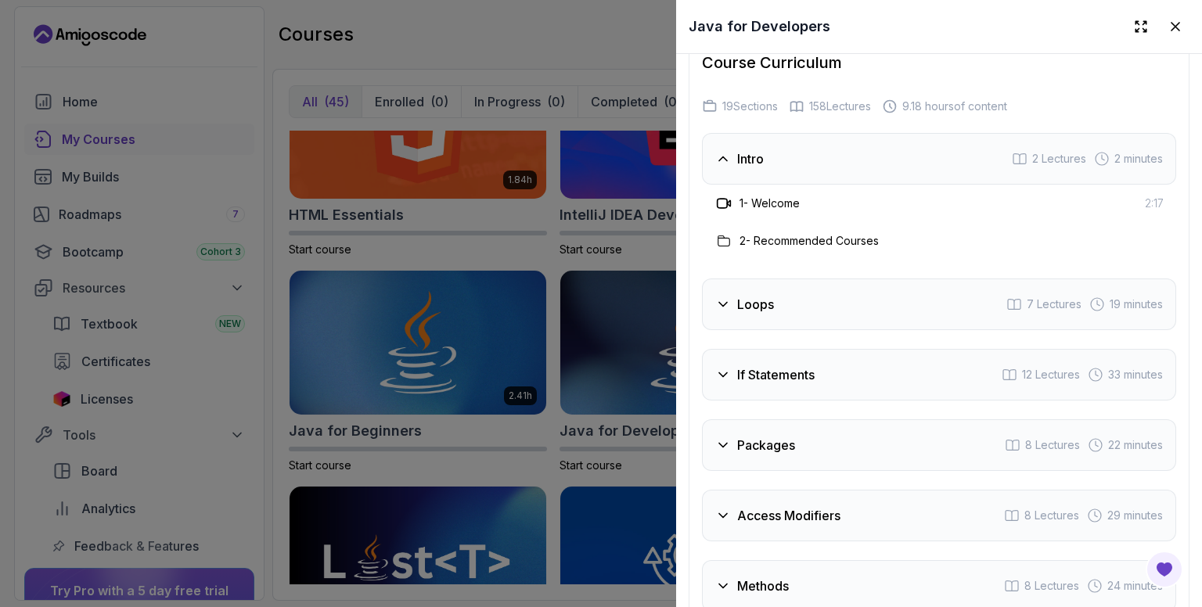
click at [813, 159] on div "Intro 2 Lectures 2 minutes" at bounding box center [939, 159] width 474 height 52
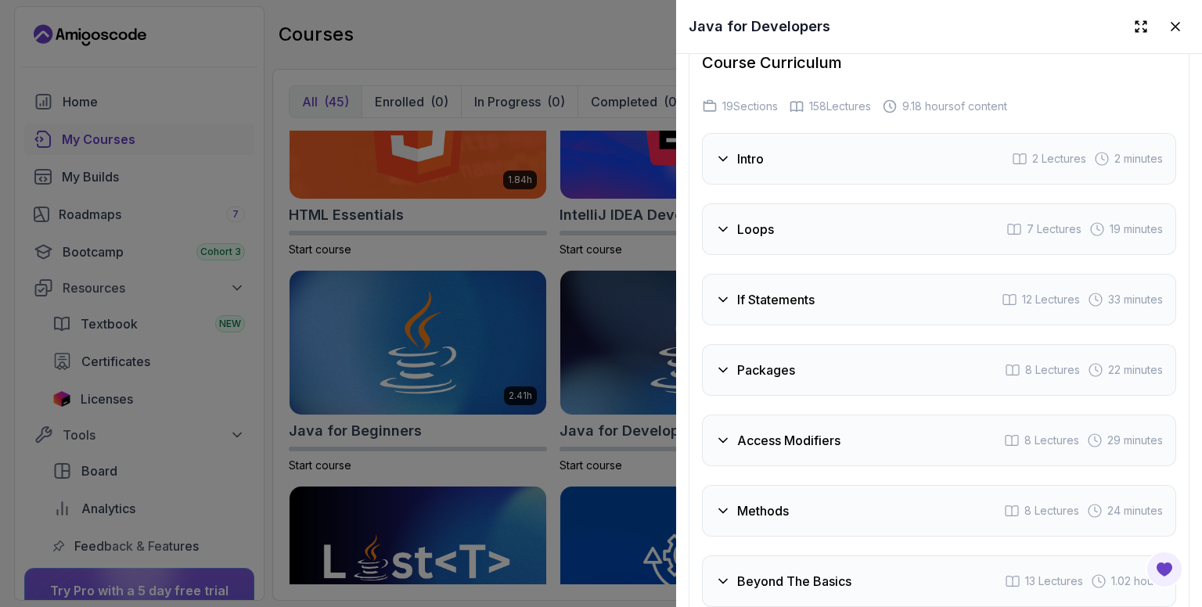
click at [817, 232] on div "Loops 7 Lectures 19 minutes" at bounding box center [939, 229] width 474 height 52
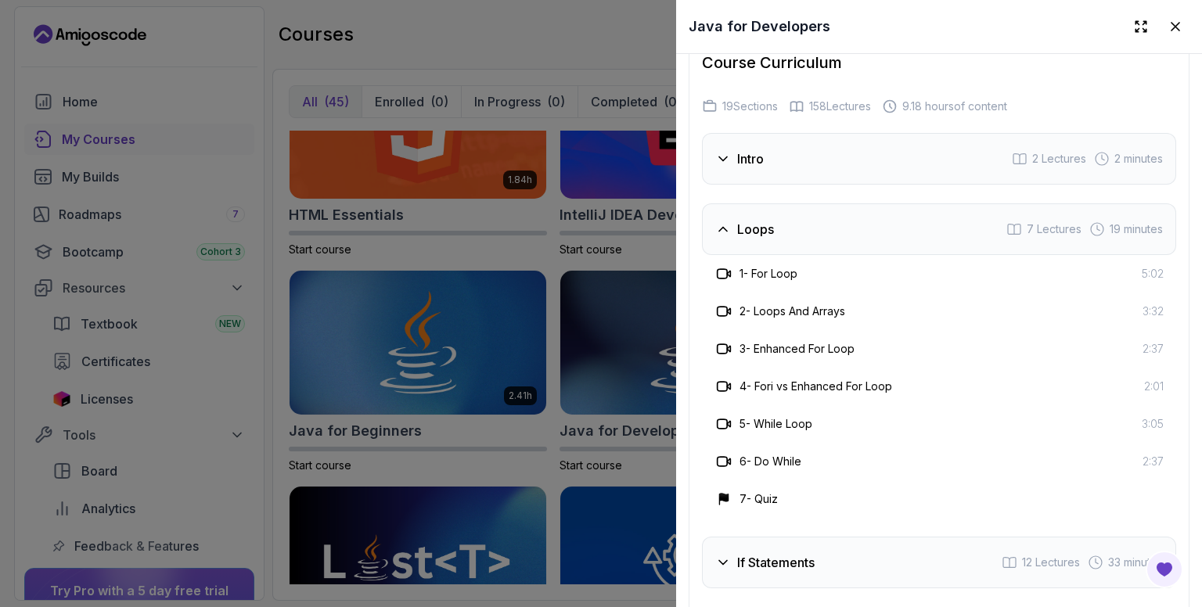
click at [795, 270] on h3 "1 - For Loop" at bounding box center [768, 274] width 58 height 16
click at [792, 209] on div "Loops 7 Lectures 19 minutes" at bounding box center [939, 229] width 474 height 52
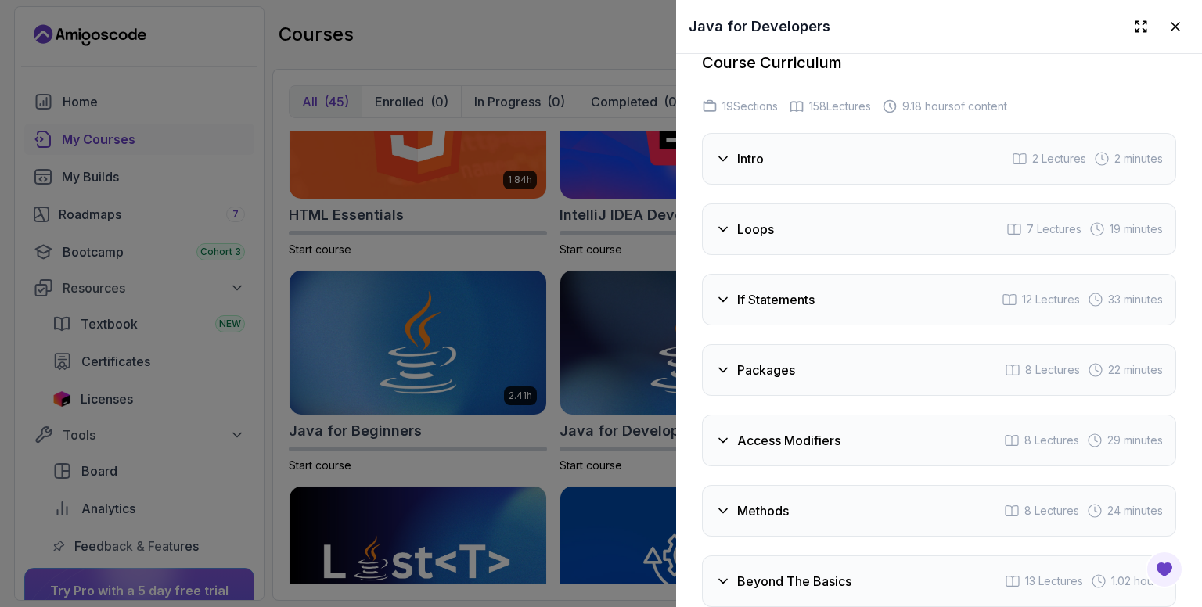
click at [820, 363] on div "Packages 8 Lectures 22 minutes" at bounding box center [939, 370] width 474 height 52
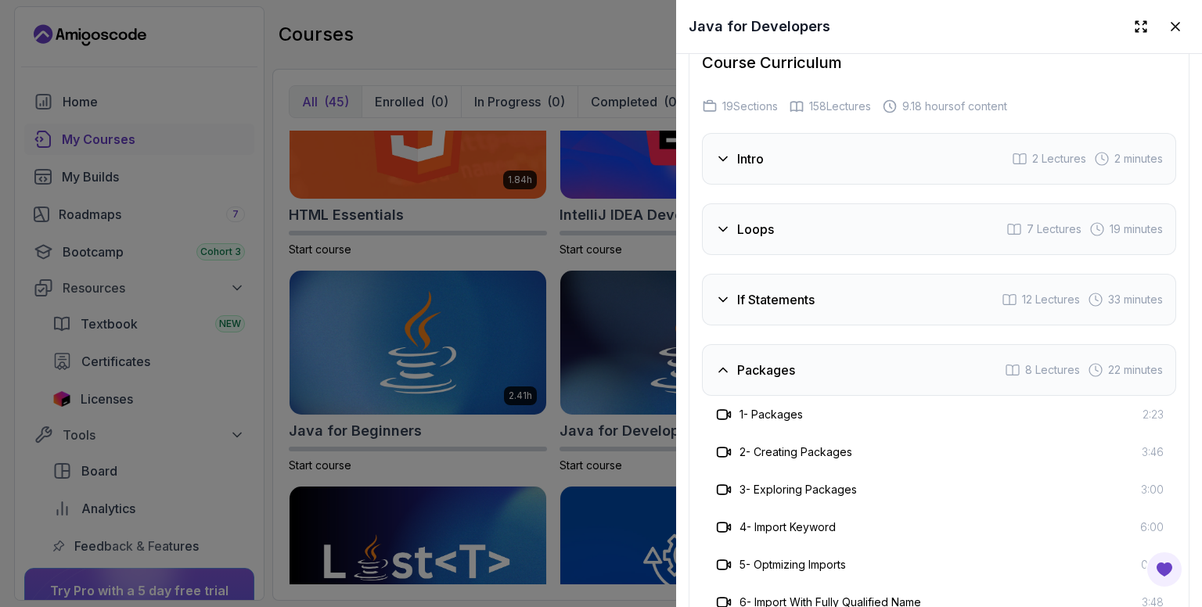
click at [820, 363] on div "Packages 8 Lectures 22 minutes" at bounding box center [939, 370] width 474 height 52
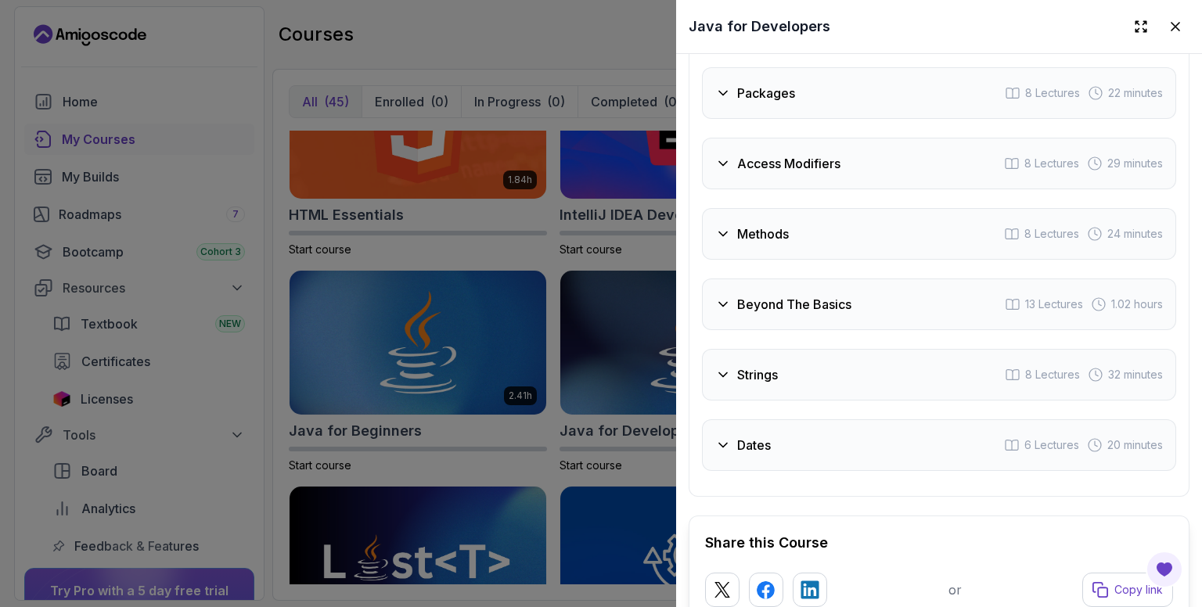
scroll to position [2895, 0]
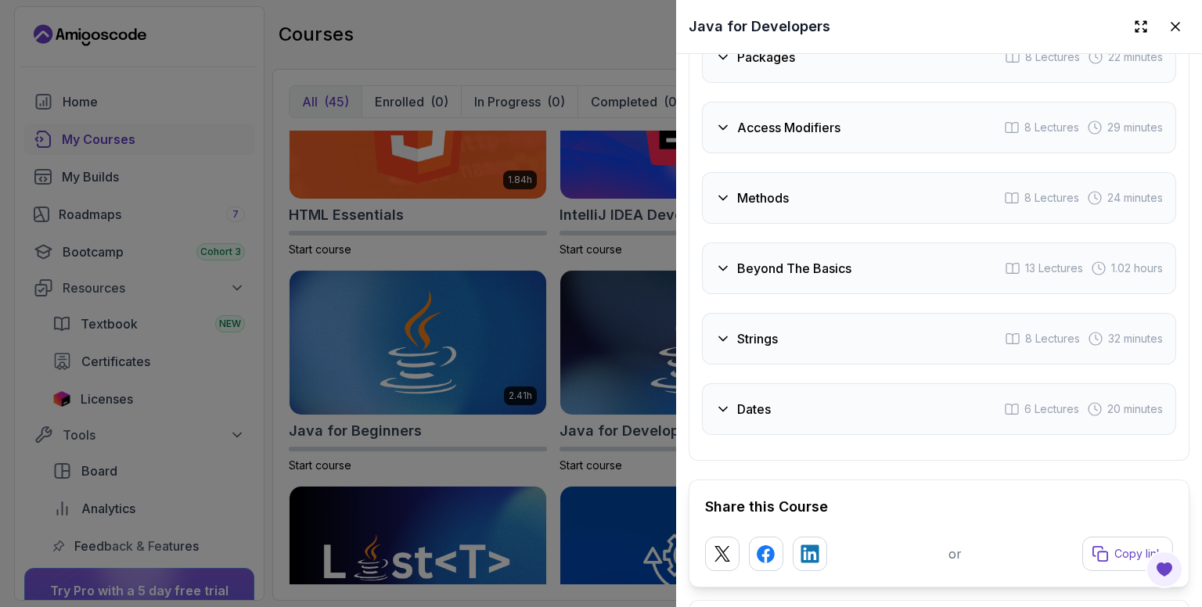
click at [801, 189] on div "Methods 8 Lectures 24 minutes" at bounding box center [939, 198] width 474 height 52
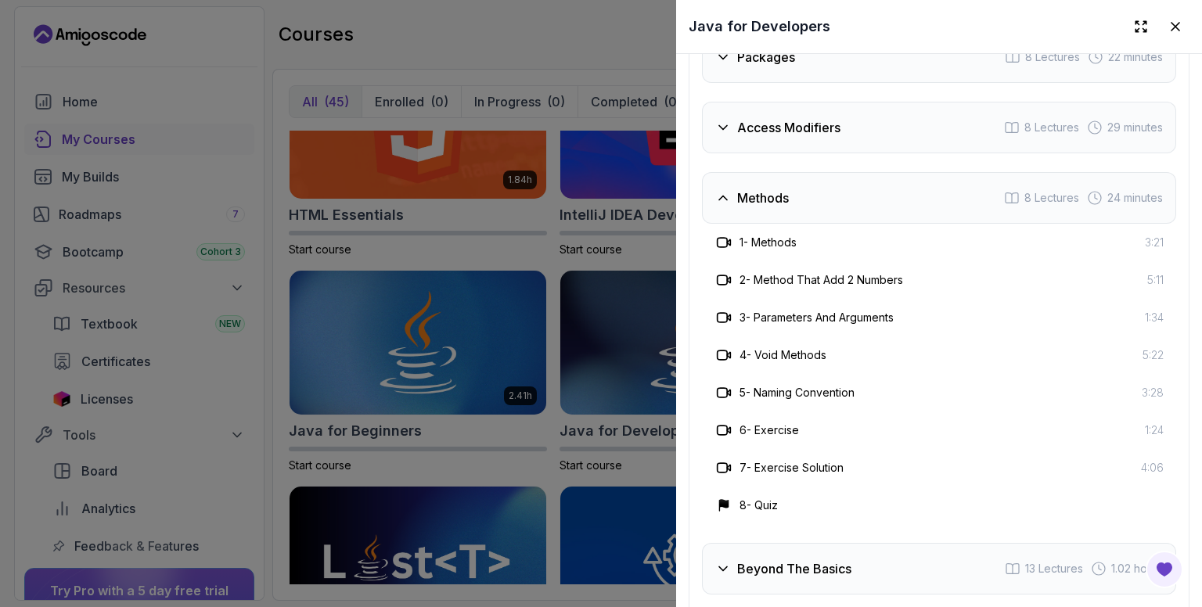
click at [774, 235] on h3 "1 - Methods" at bounding box center [767, 243] width 57 height 16
click at [794, 196] on div "Methods 8 Lectures 24 minutes" at bounding box center [939, 198] width 474 height 52
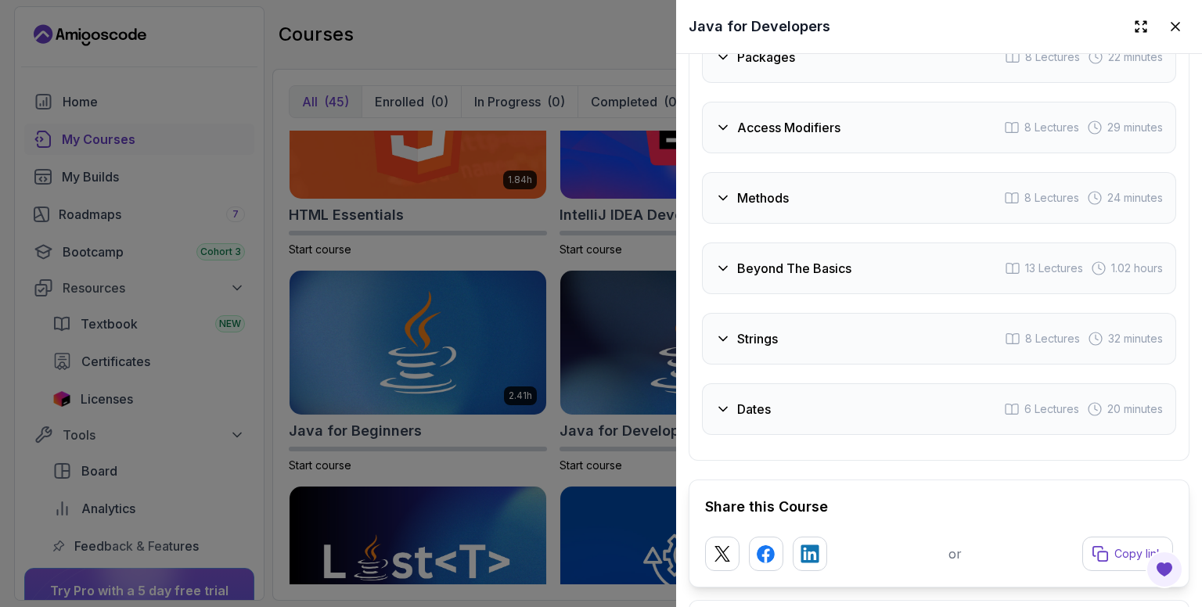
click at [821, 337] on div "Strings 8 Lectures 32 minutes" at bounding box center [939, 339] width 474 height 52
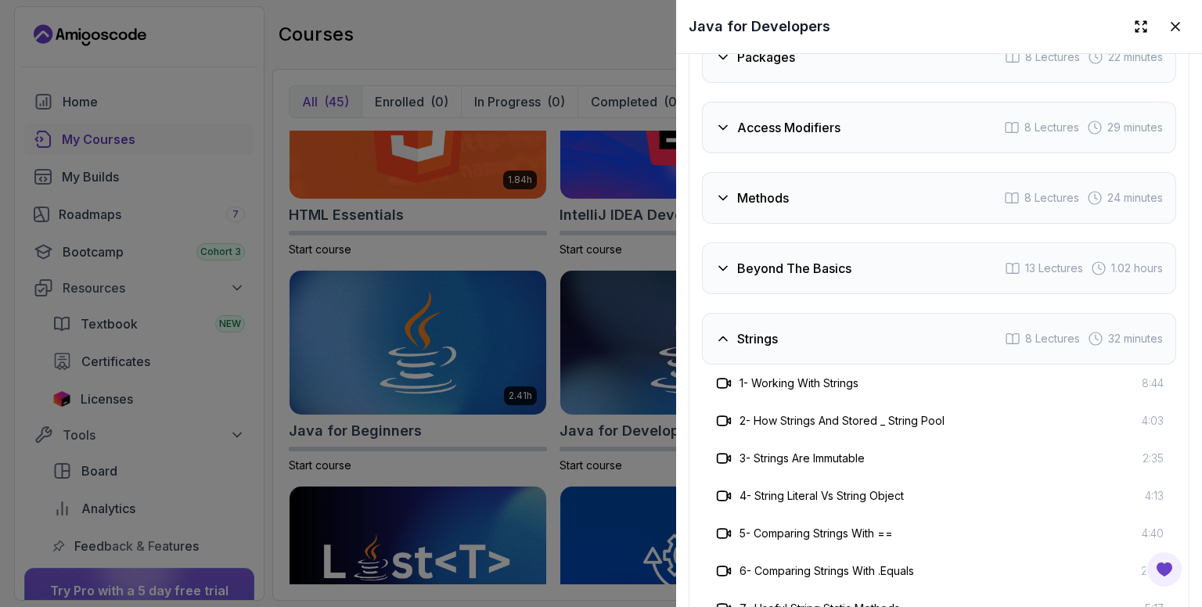
click at [821, 337] on div "Strings 8 Lectures 32 minutes" at bounding box center [939, 339] width 474 height 52
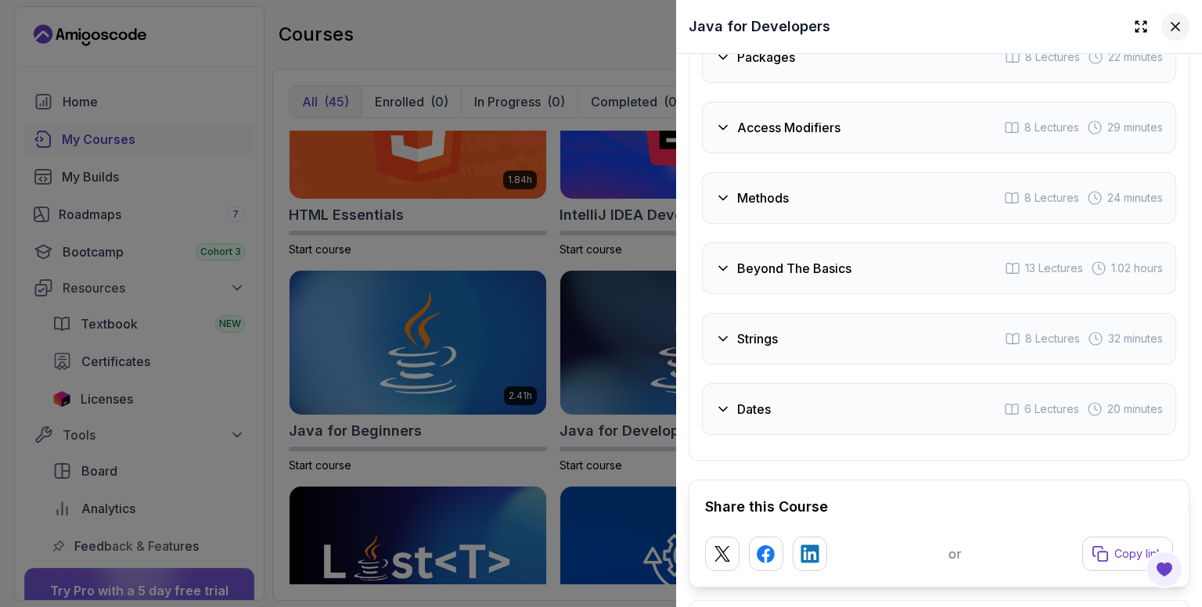
click at [1167, 23] on icon at bounding box center [1175, 27] width 16 height 16
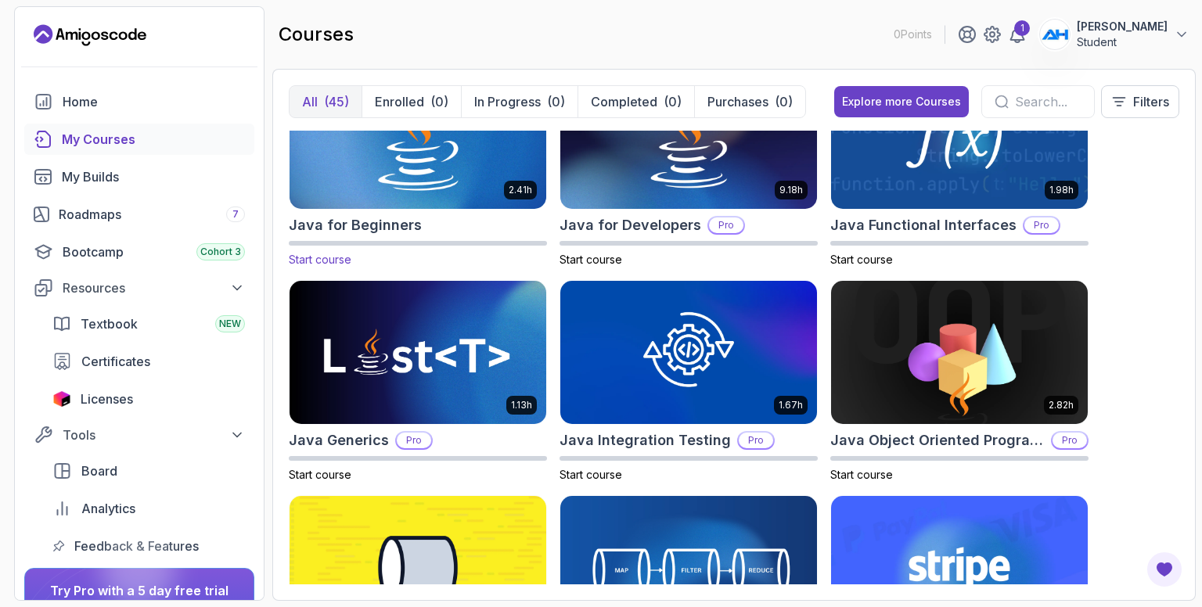
scroll to position [939, 0]
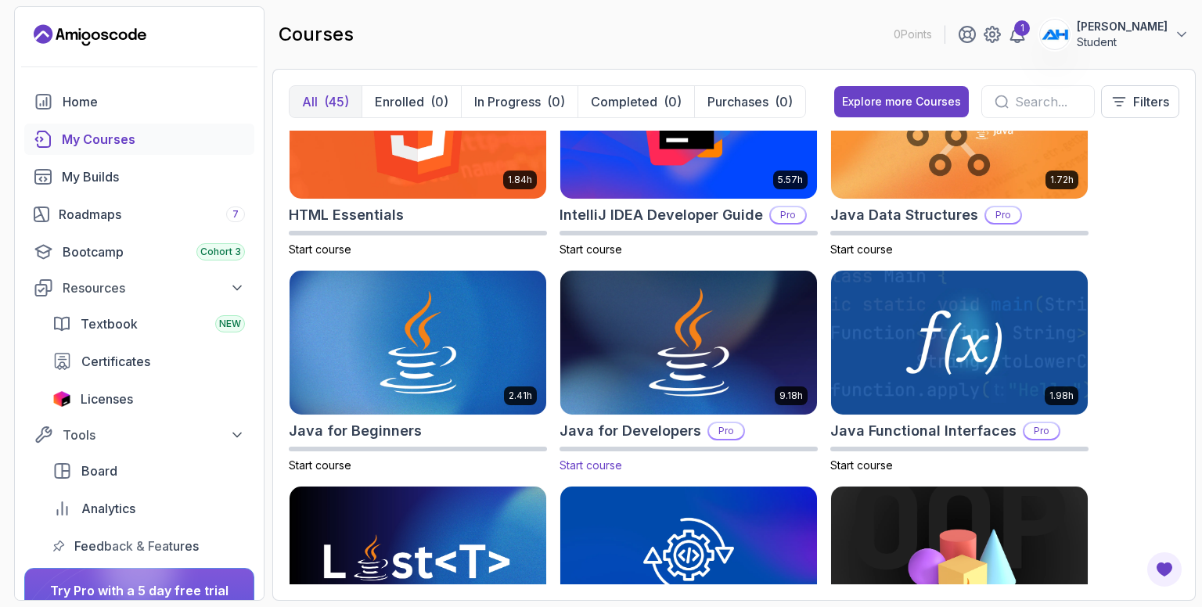
click at [670, 383] on img at bounding box center [688, 343] width 269 height 151
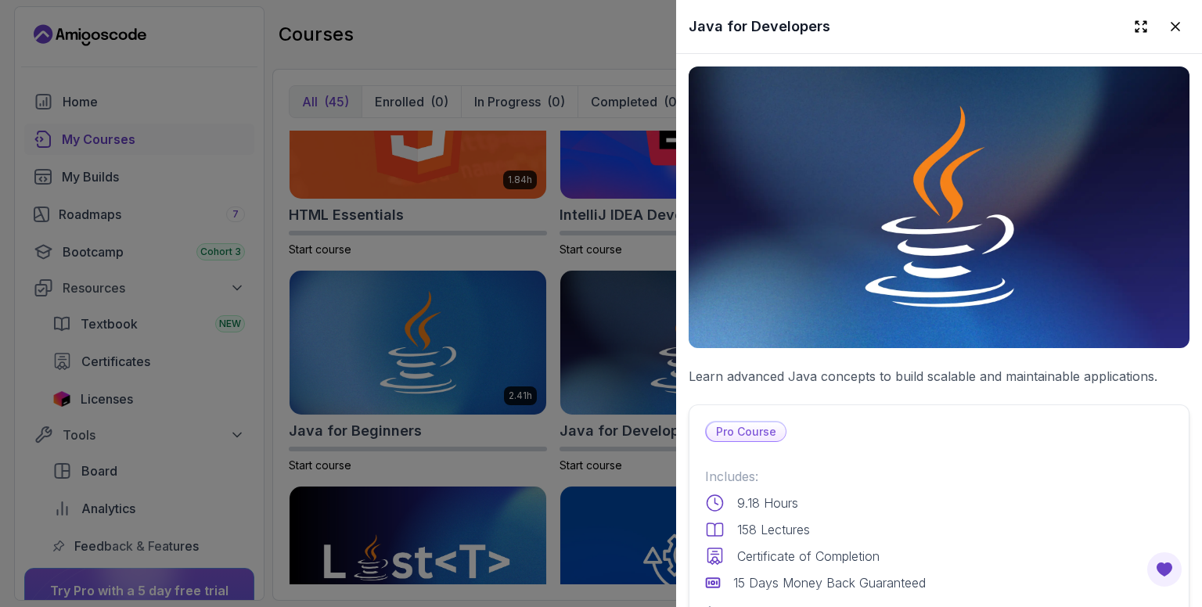
scroll to position [313, 0]
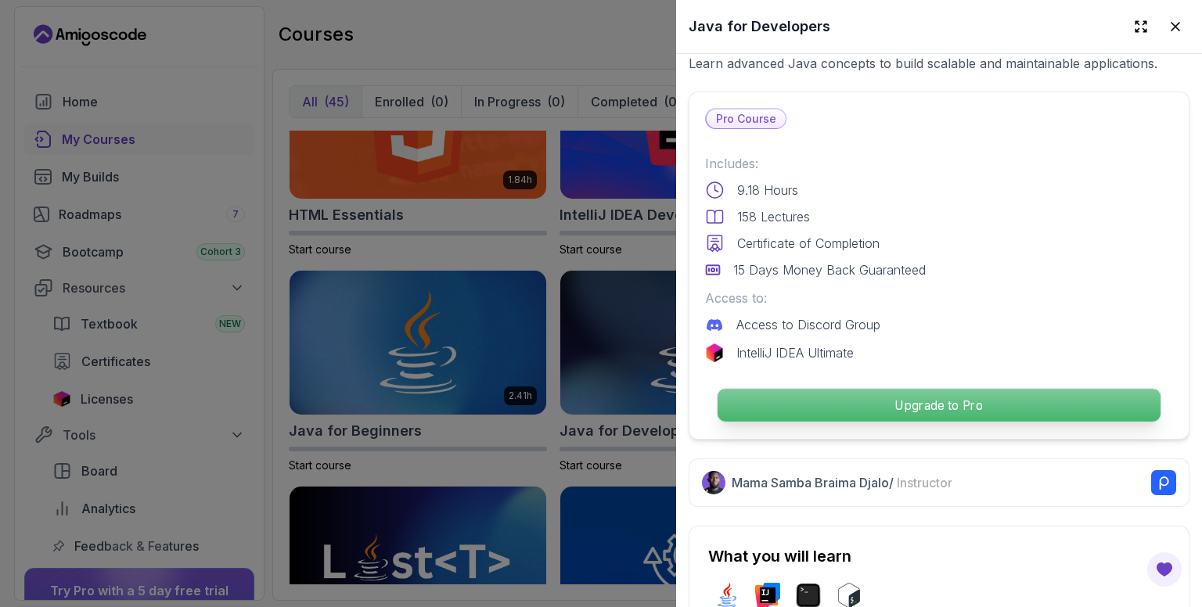
click at [938, 395] on p "Upgrade to Pro" at bounding box center [938, 405] width 443 height 33
